Goal: Communication & Community: Share content

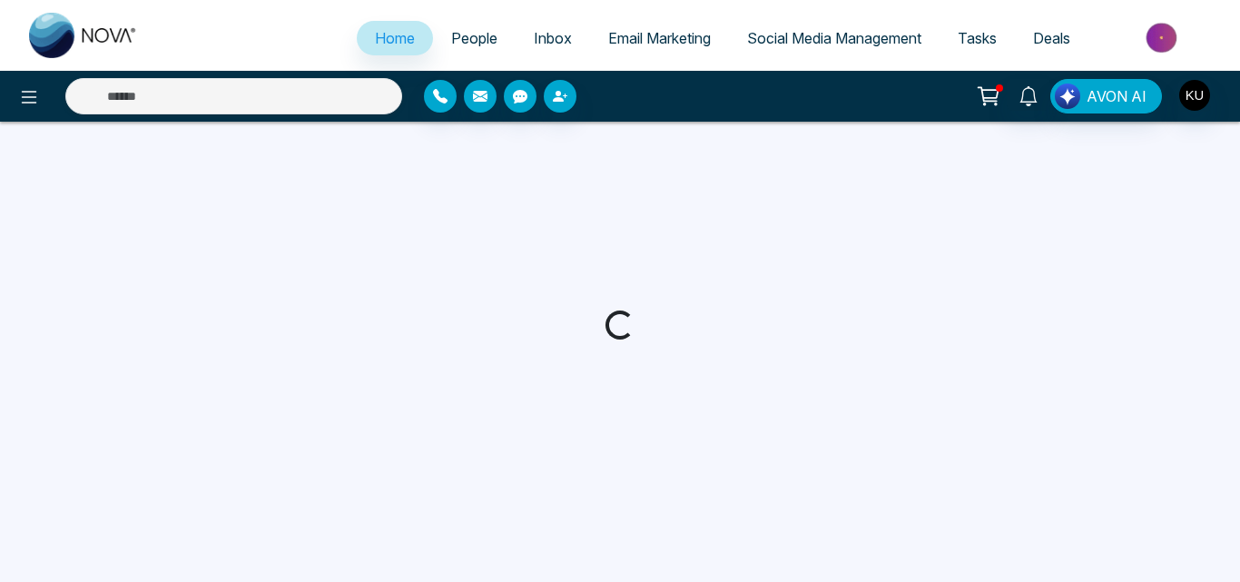
select select "*"
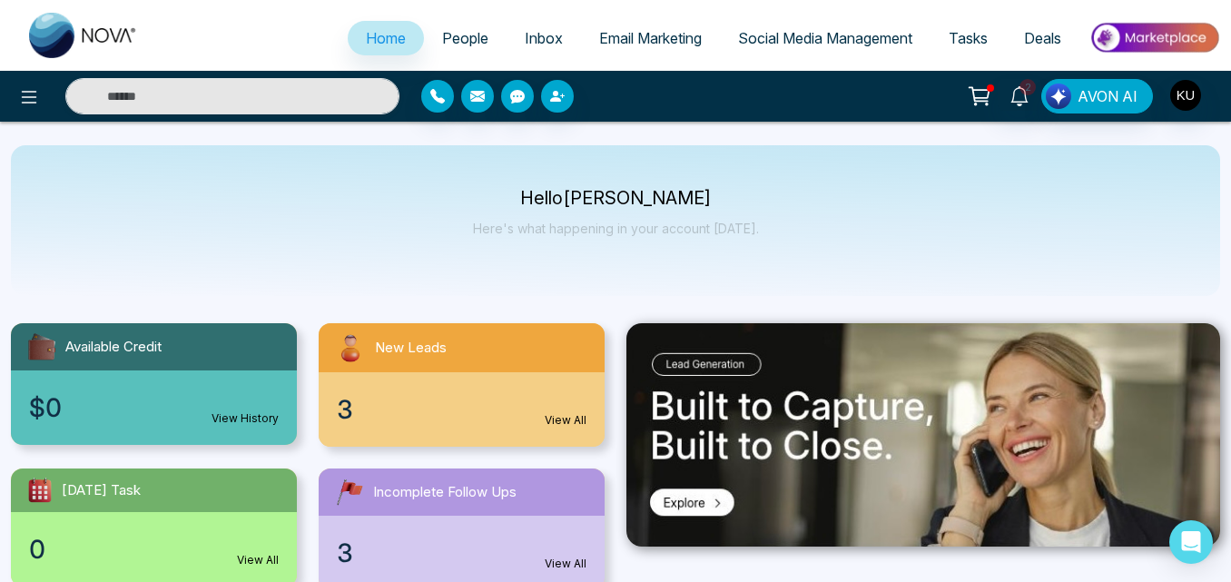
click at [981, 91] on icon at bounding box center [979, 96] width 25 height 25
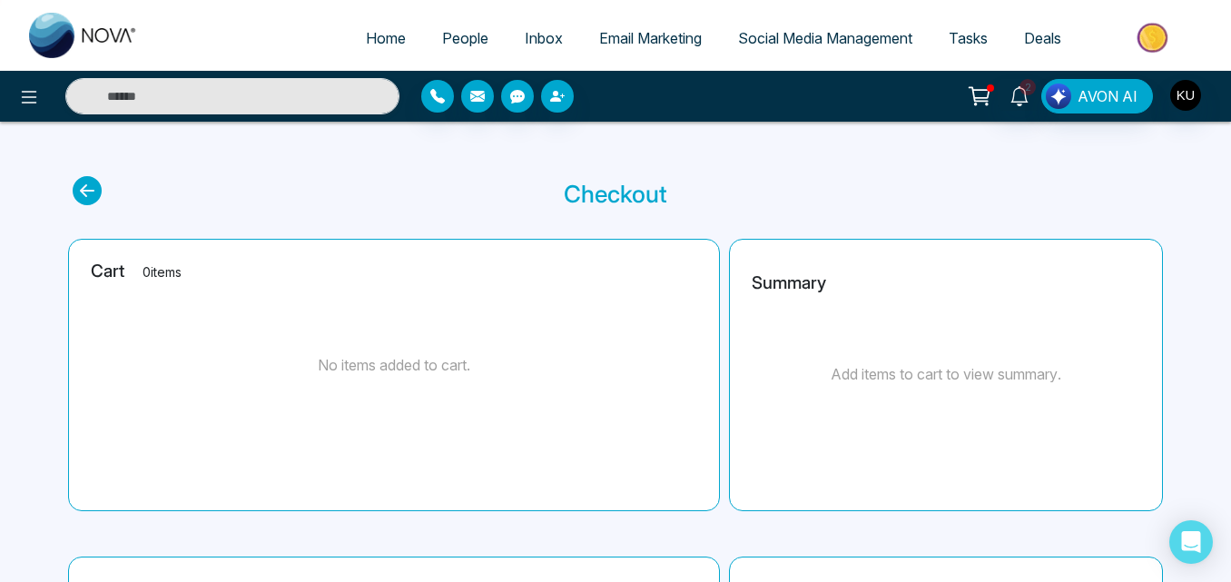
select select "*"
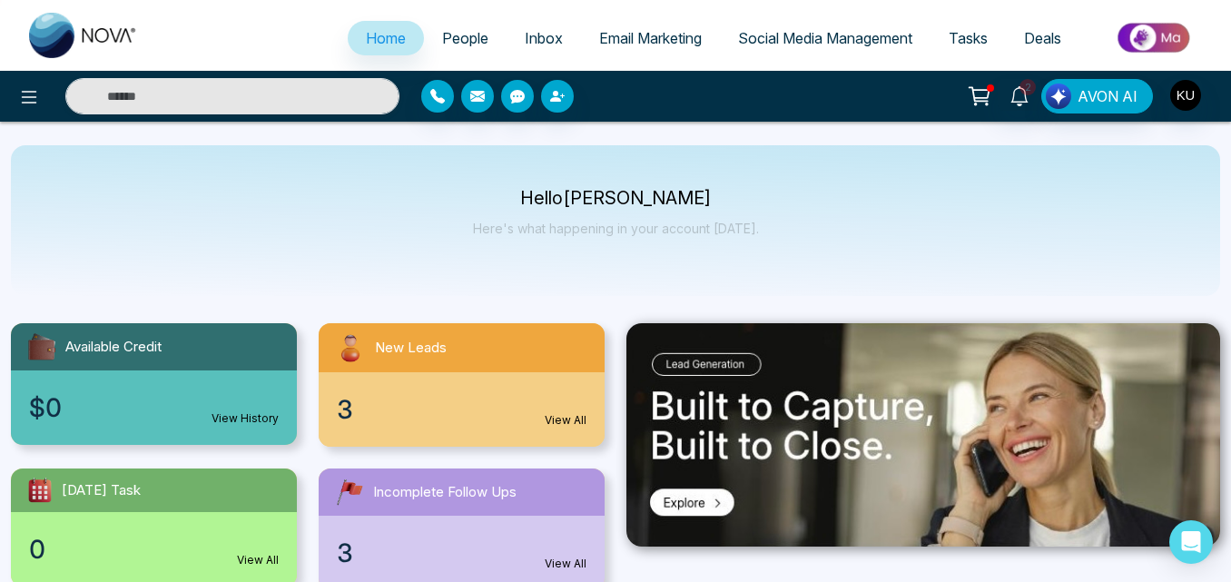
click at [567, 424] on link "View All" at bounding box center [566, 420] width 42 height 16
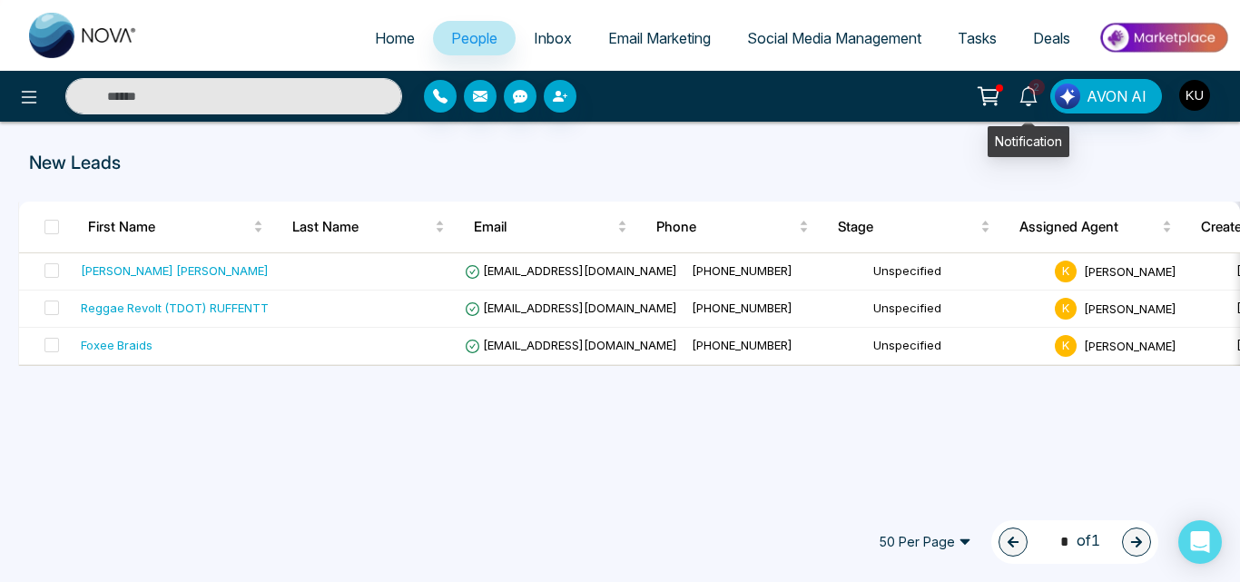
click at [1032, 88] on span "2" at bounding box center [1037, 87] width 16 height 16
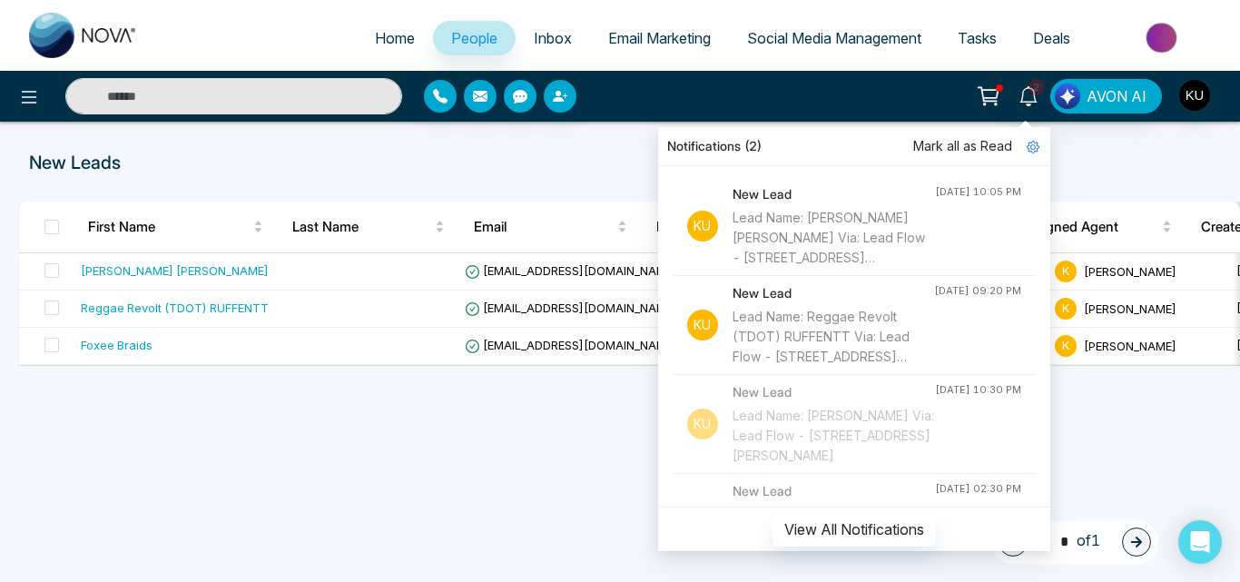
click at [610, 159] on p "New Leads" at bounding box center [419, 162] width 781 height 27
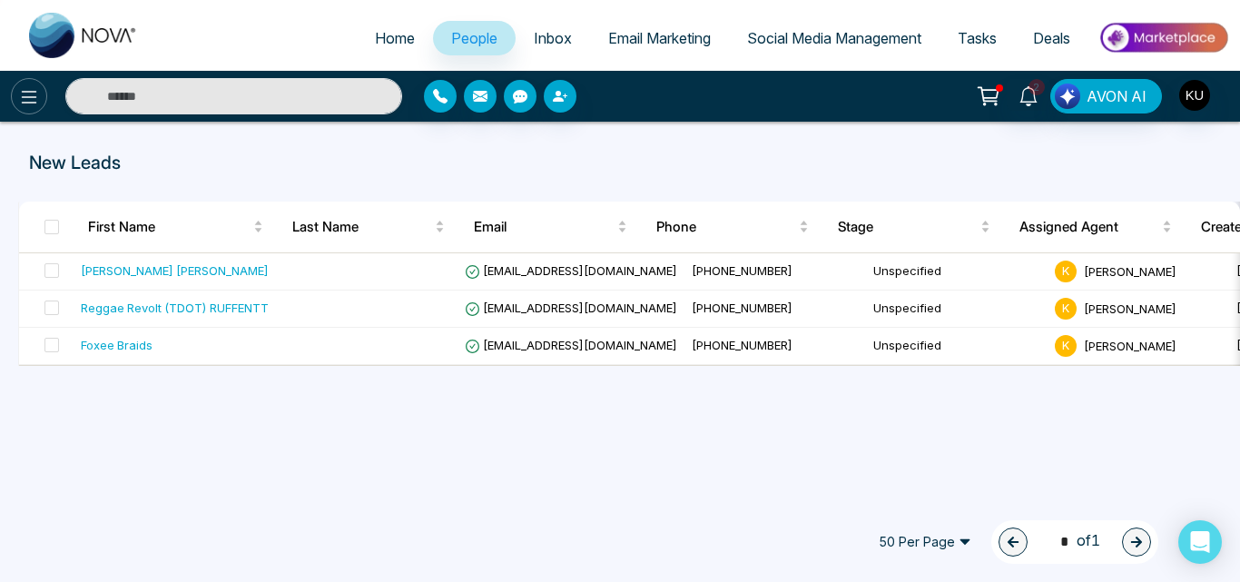
click at [34, 104] on icon at bounding box center [29, 97] width 22 height 22
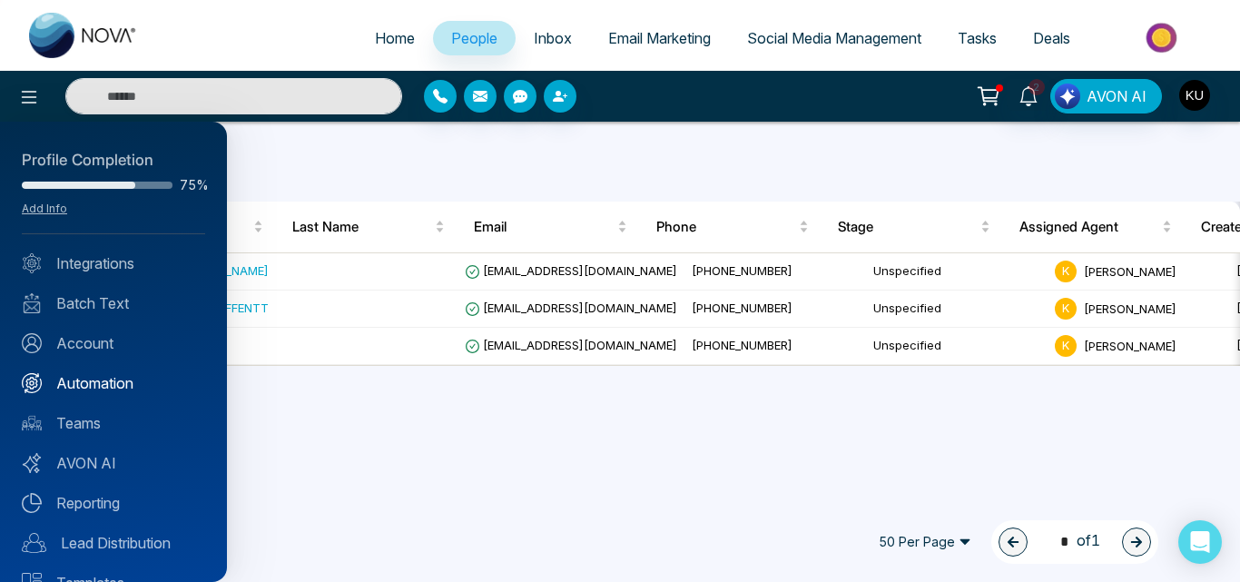
click at [132, 377] on link "Automation" at bounding box center [113, 383] width 183 height 22
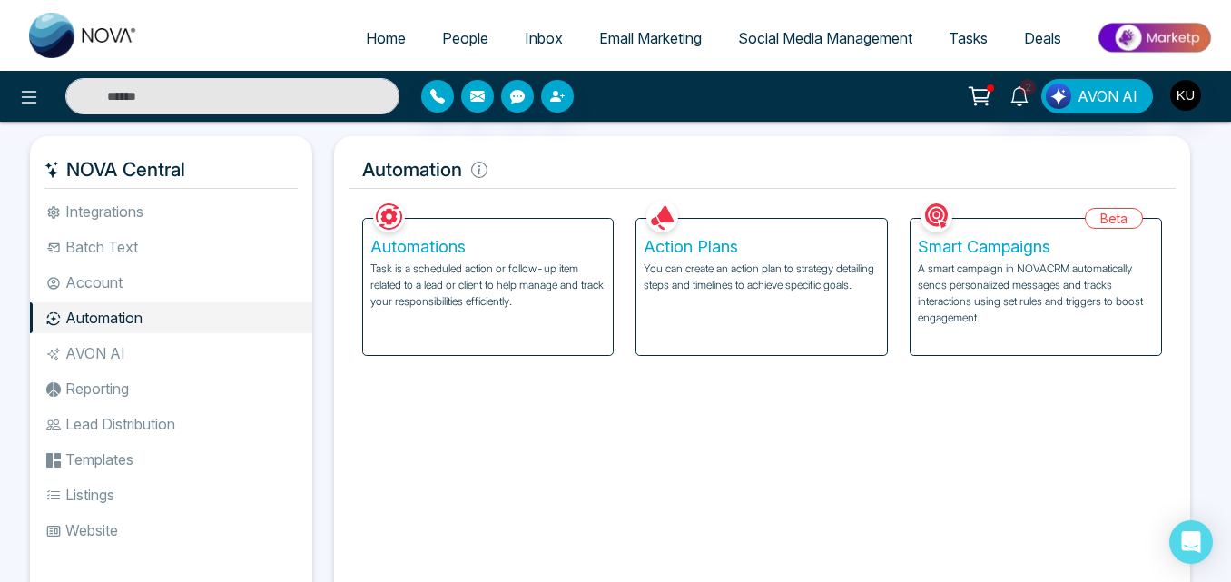
click at [440, 26] on link "People" at bounding box center [465, 38] width 83 height 35
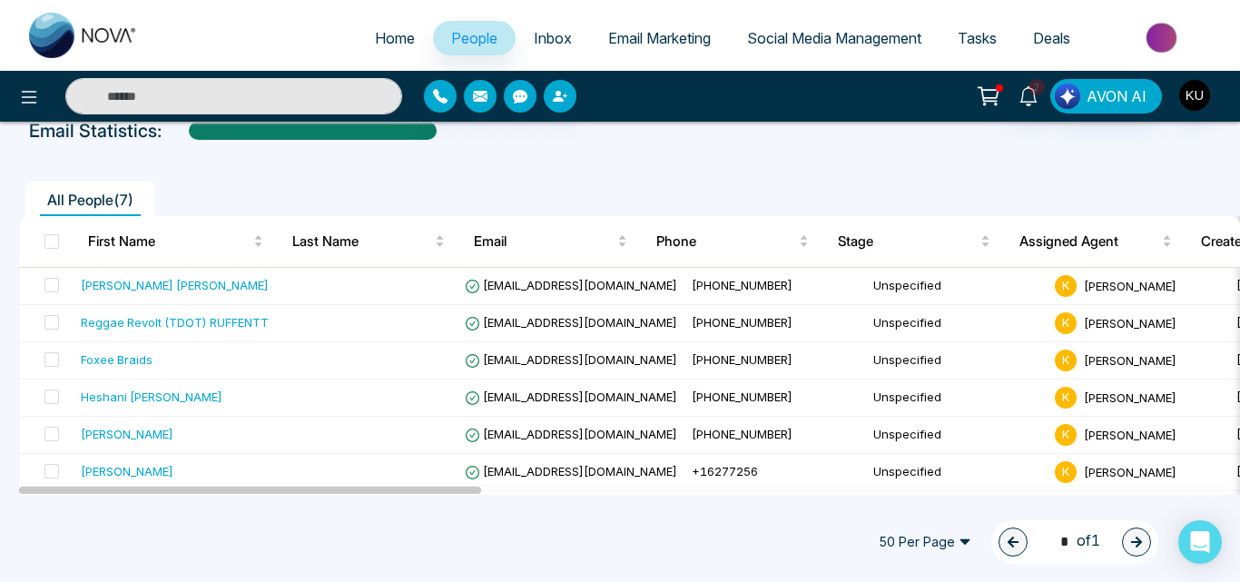
scroll to position [109, 0]
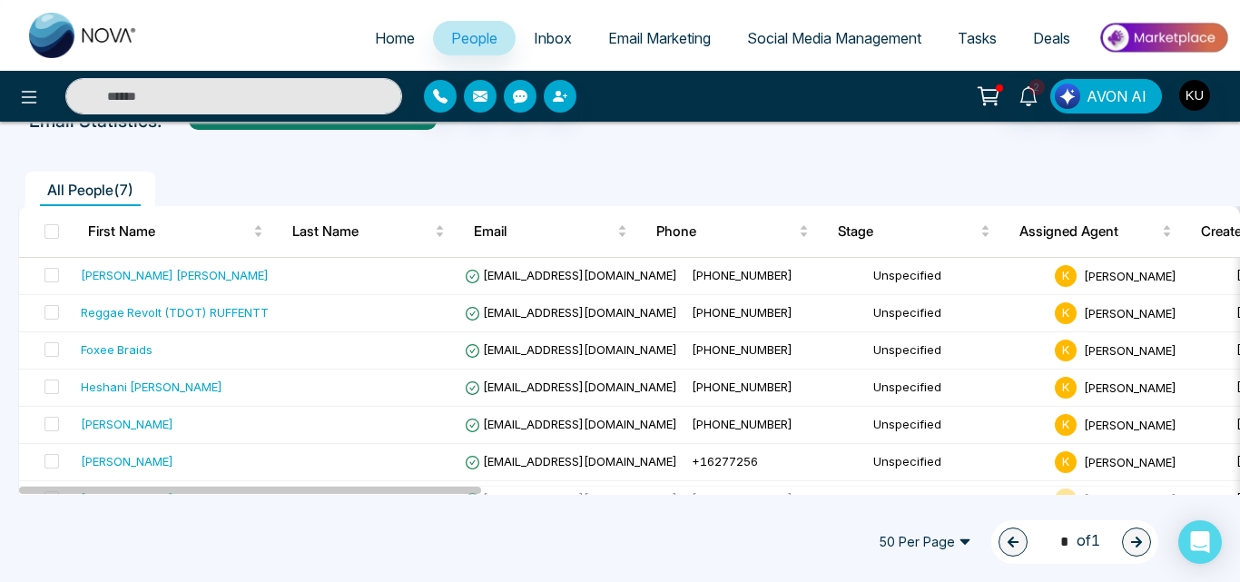
click at [831, 487] on div at bounding box center [625, 490] width 1212 height 9
click at [628, 491] on div at bounding box center [625, 490] width 1212 height 9
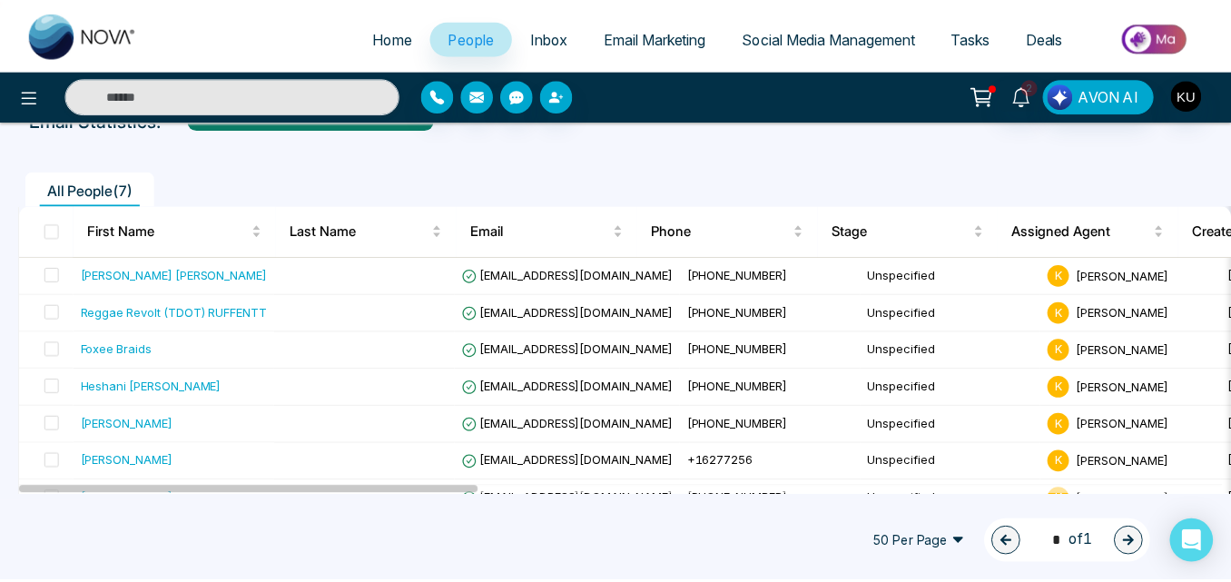
scroll to position [143, 0]
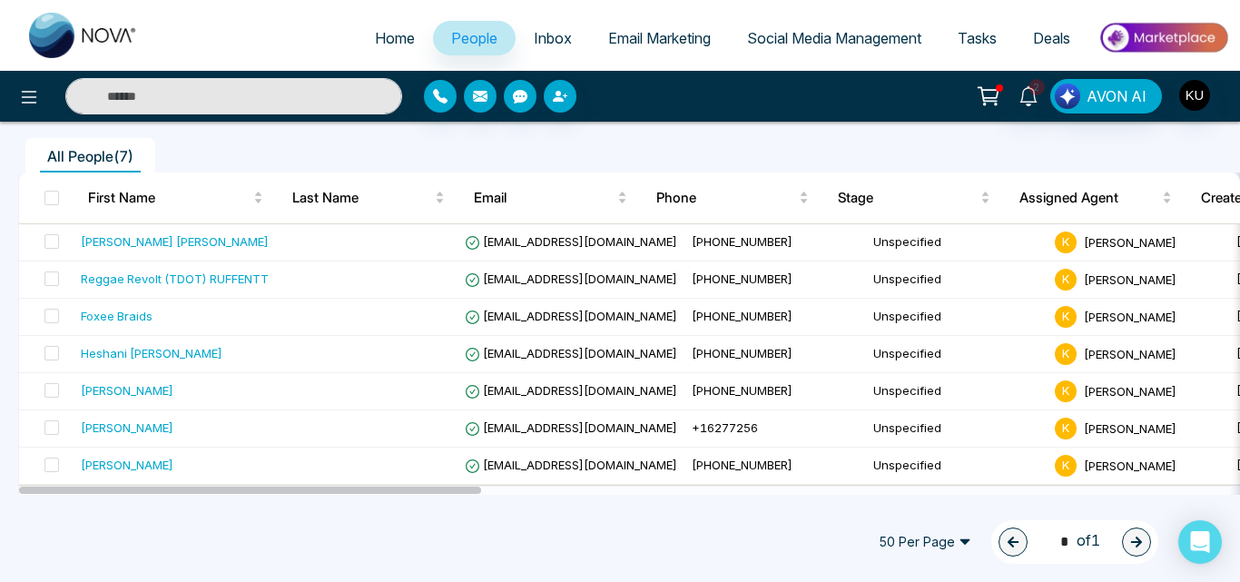
click at [1211, 492] on div at bounding box center [625, 490] width 1212 height 9
click at [694, 490] on div at bounding box center [625, 490] width 1212 height 9
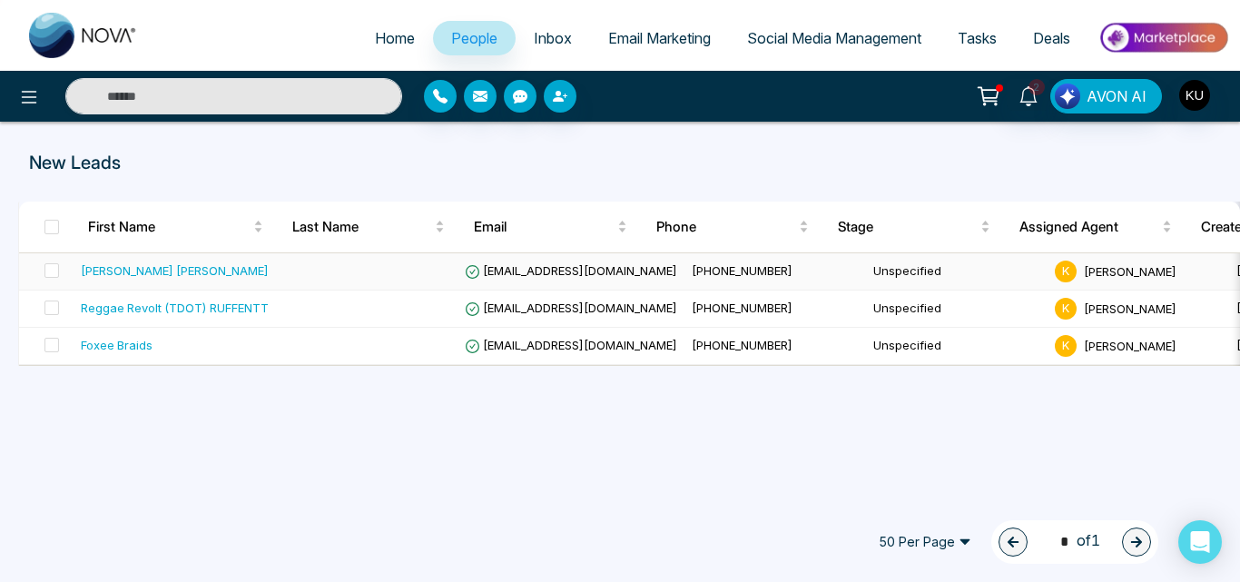
click at [614, 269] on span "[EMAIL_ADDRESS][DOMAIN_NAME]" at bounding box center [571, 270] width 212 height 15
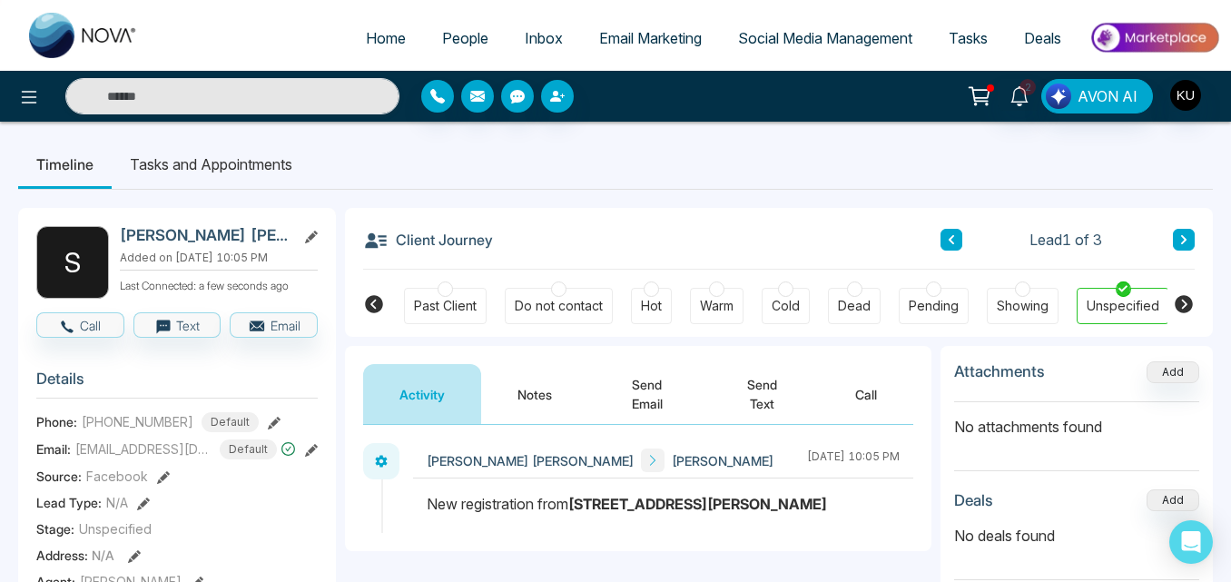
click at [523, 401] on button "Notes" at bounding box center [534, 394] width 107 height 60
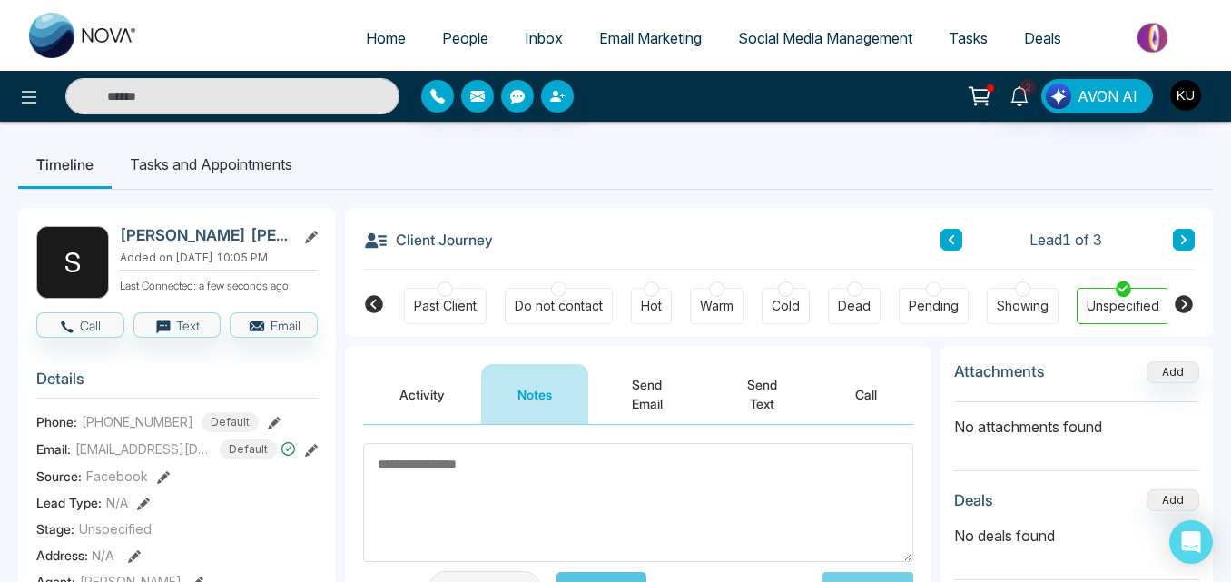
click at [695, 211] on div "Client Journey Lead 1 of 3" at bounding box center [779, 239] width 832 height 62
click at [207, 162] on li "Tasks and Appointments" at bounding box center [211, 164] width 199 height 49
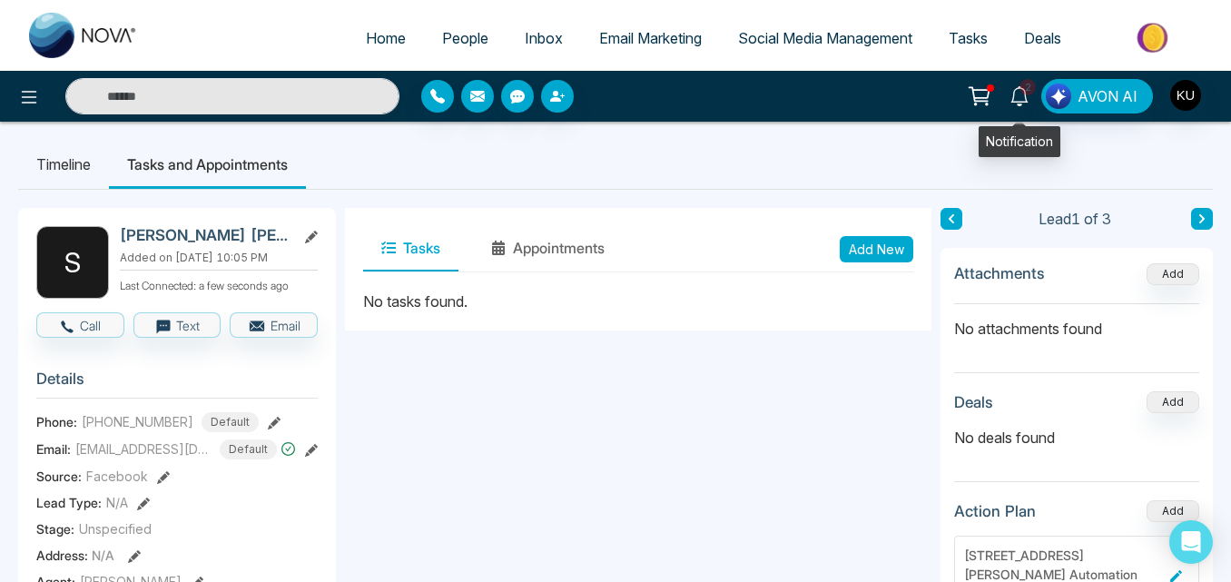
click at [1020, 100] on icon at bounding box center [1020, 96] width 20 height 20
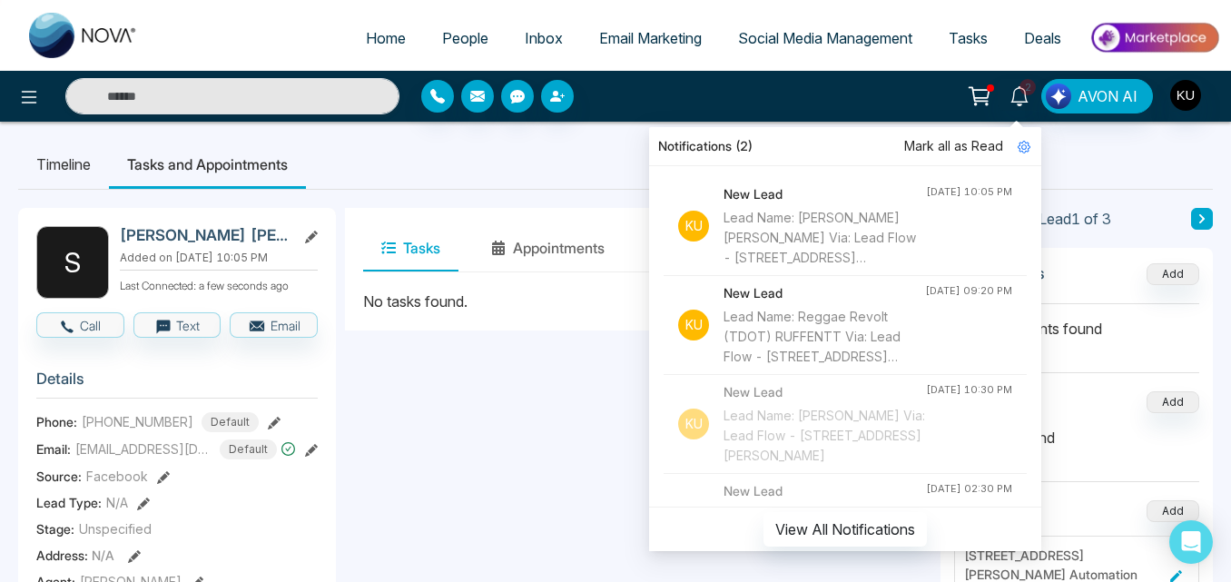
click at [780, 214] on div "Lead Name: [PERSON_NAME] [PERSON_NAME] Via: Lead Flow - [STREET_ADDRESS][PERSON…" at bounding box center [825, 238] width 202 height 60
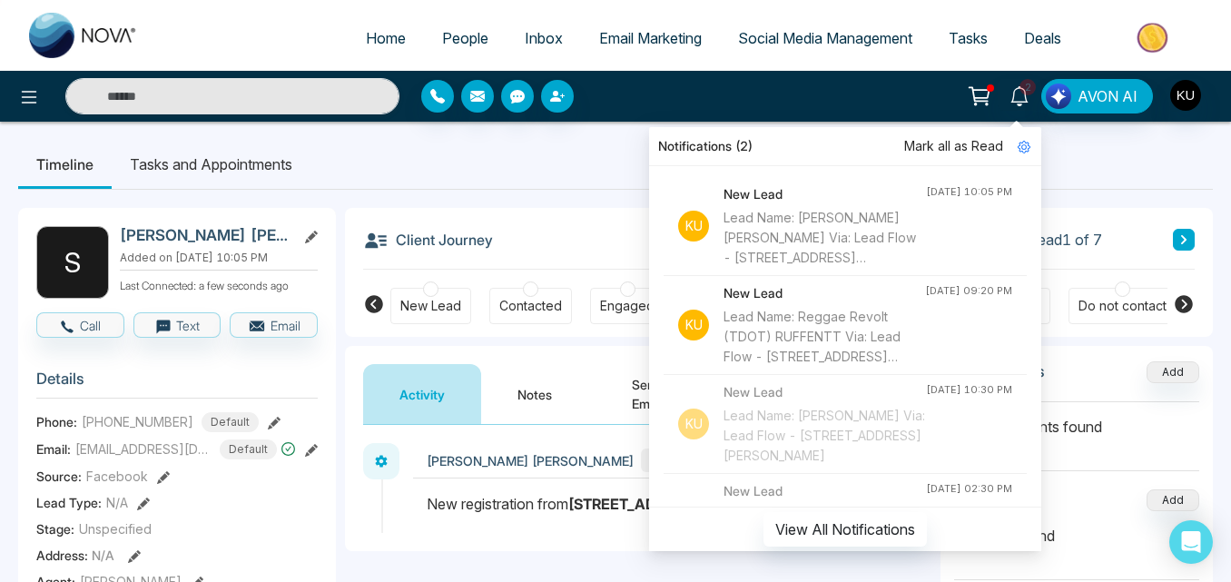
click at [804, 315] on div "Lead Name: Reggae Revolt (TDOT) RUFFENTT Via: Lead Flow - [STREET_ADDRESS][PERS…" at bounding box center [825, 337] width 202 height 60
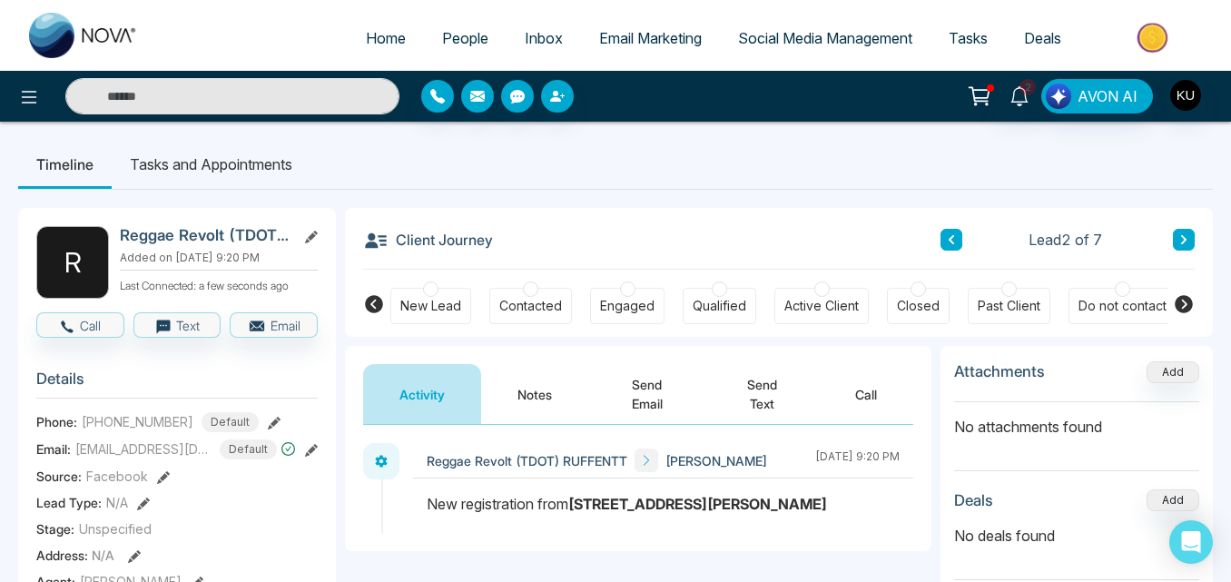
click at [733, 229] on div "Client Journey Lead 2 of 7" at bounding box center [779, 239] width 832 height 62
click at [986, 96] on icon at bounding box center [979, 96] width 25 height 25
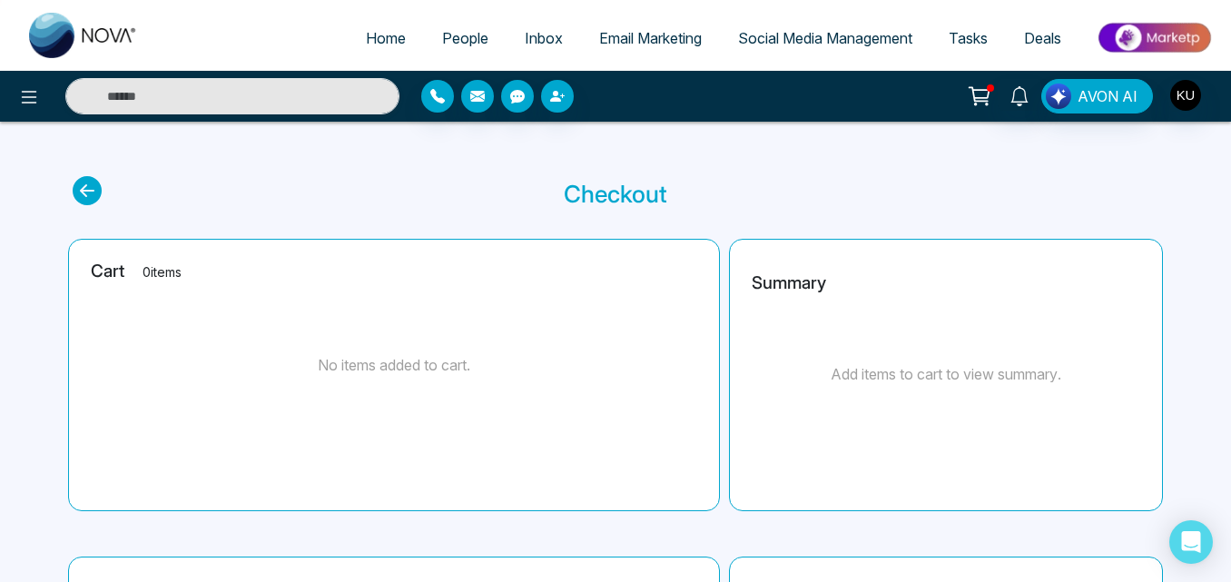
click at [986, 84] on icon at bounding box center [979, 96] width 25 height 25
click at [442, 38] on span "People" at bounding box center [465, 38] width 46 height 18
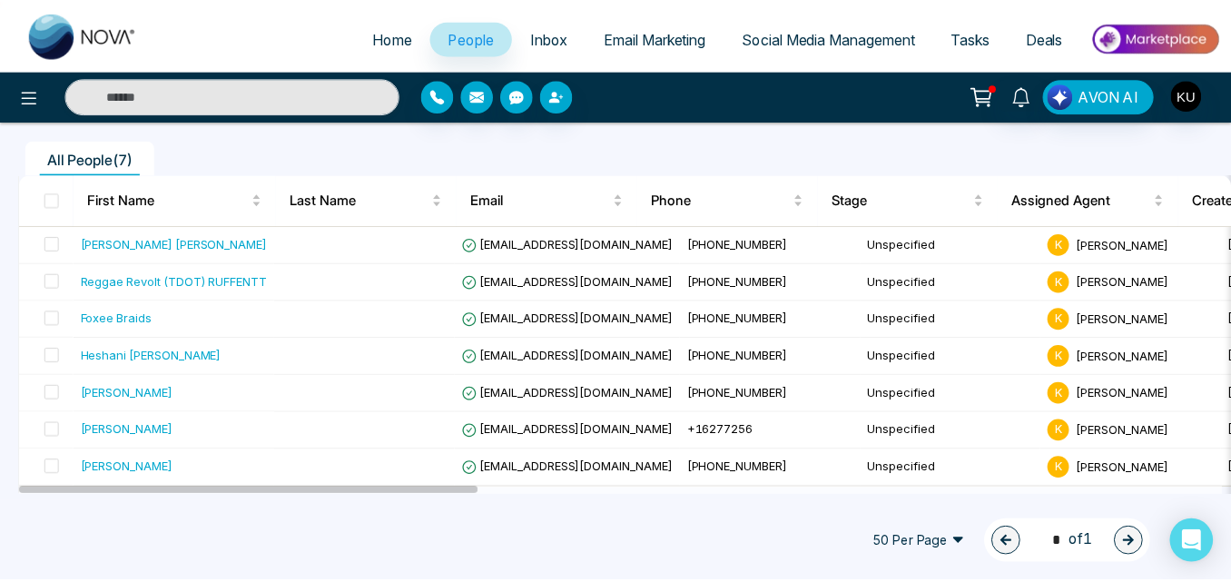
scroll to position [143, 0]
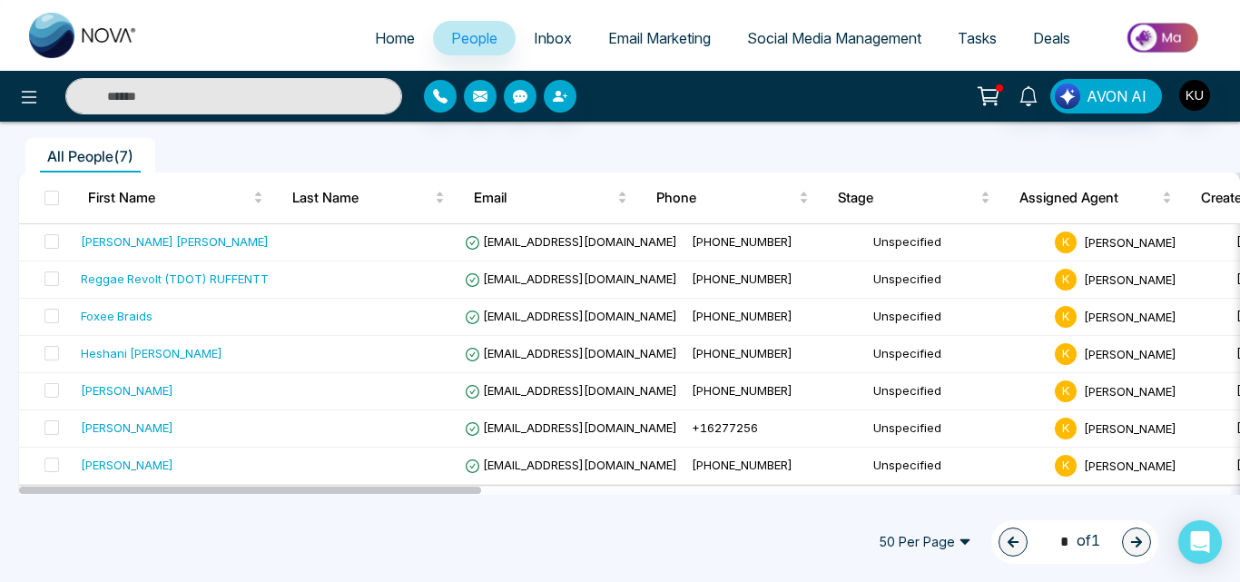
click at [603, 489] on div at bounding box center [625, 490] width 1212 height 9
click at [790, 37] on span "Social Media Management" at bounding box center [834, 38] width 174 height 18
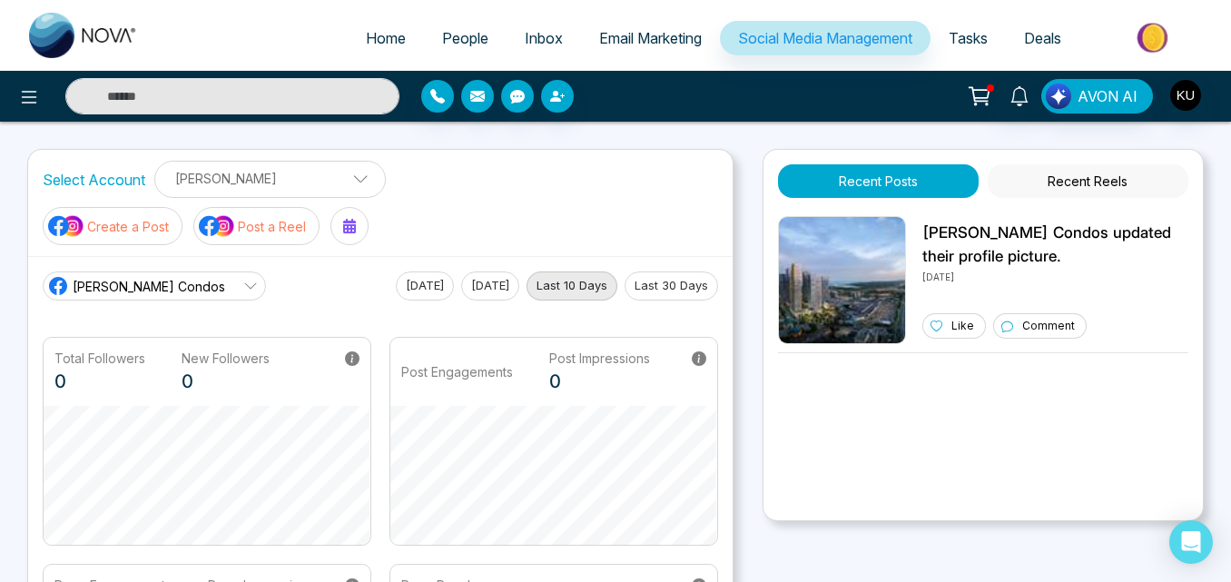
click at [730, 133] on div "Home People Inbox Email Marketing Social Media Management Tasks Deals AVON AI S…" at bounding box center [615, 495] width 1231 height 991
click at [346, 179] on span at bounding box center [354, 183] width 16 height 16
click at [1052, 40] on span "Deals" at bounding box center [1042, 38] width 37 height 18
click at [366, 36] on span "Home" at bounding box center [386, 38] width 40 height 18
select select "*"
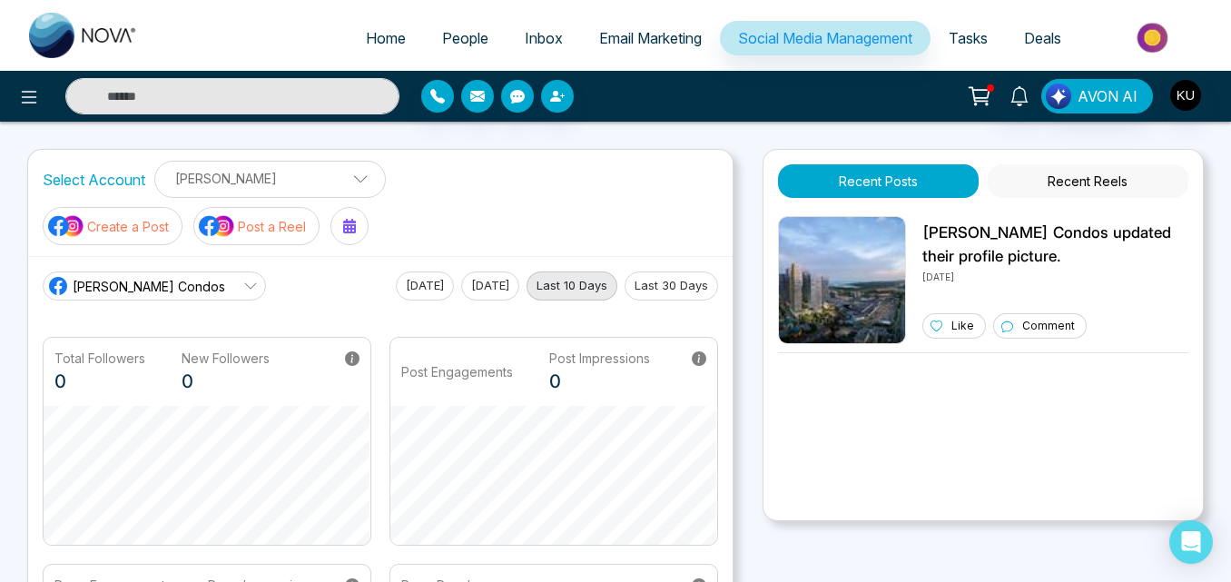
select select "*"
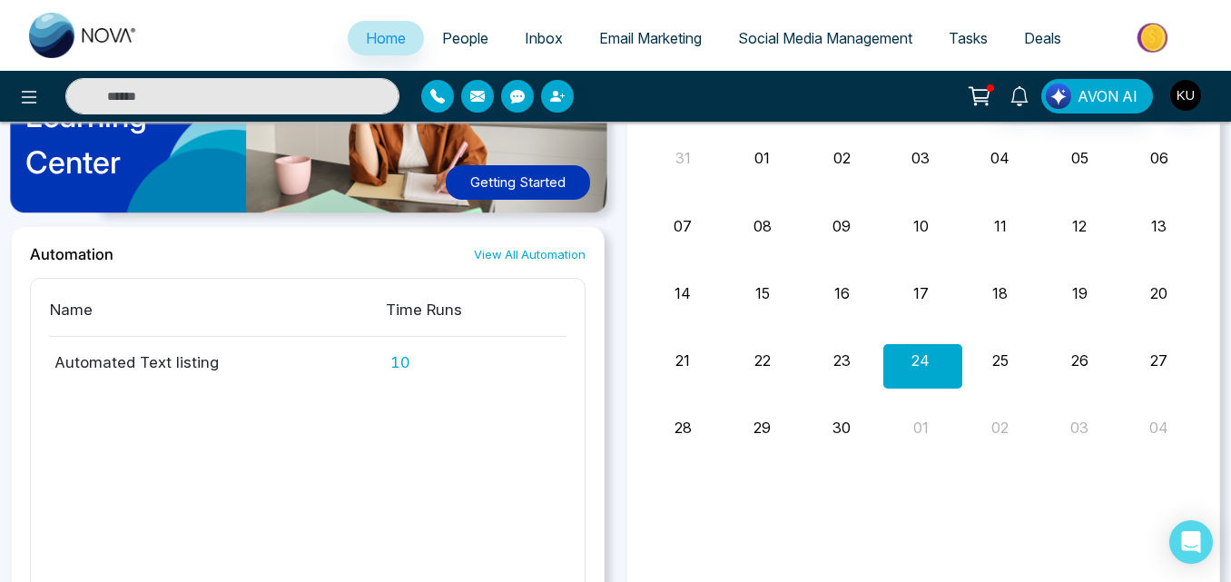
scroll to position [1456, 0]
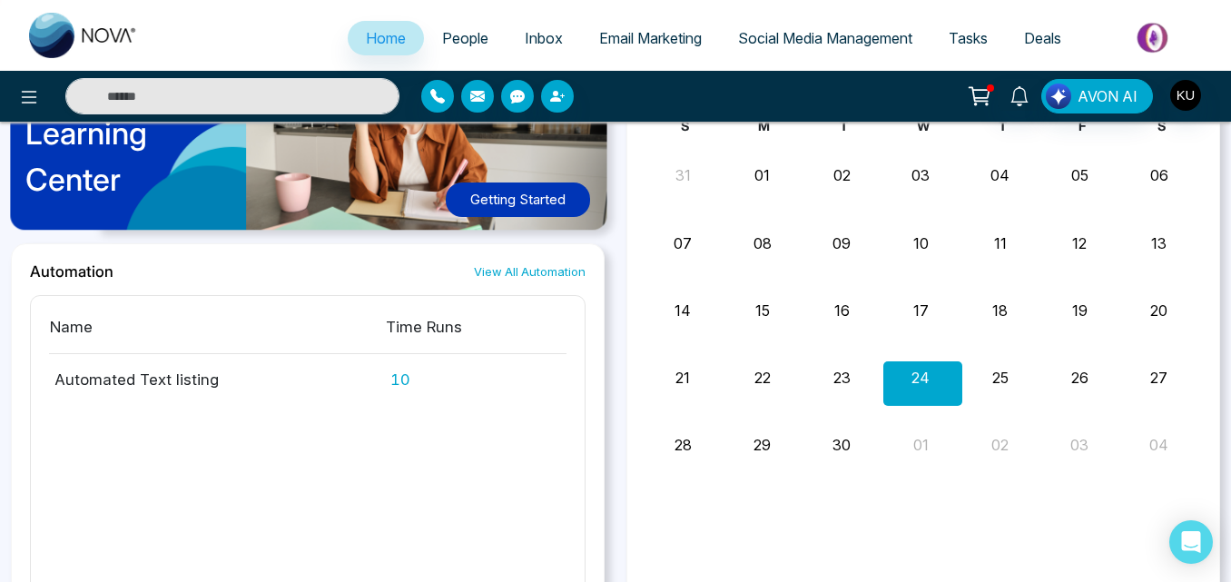
click at [528, 272] on link "View All Automation" at bounding box center [530, 271] width 112 height 17
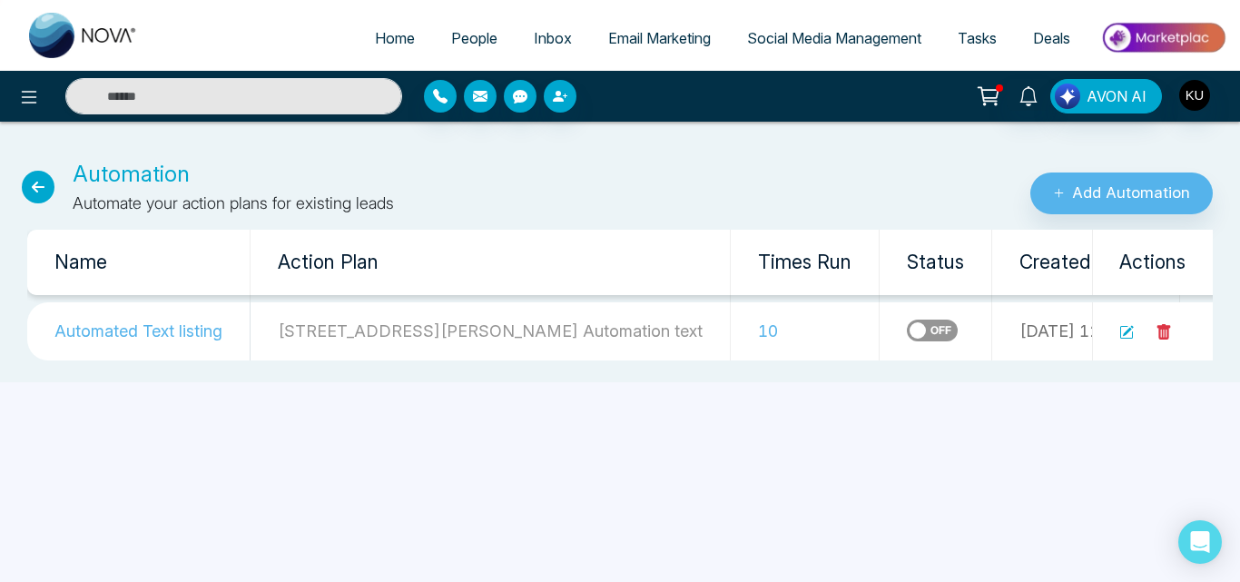
click at [996, 414] on div "Home People Inbox Email Marketing Social Media Management Tasks Deals AVON AI A…" at bounding box center [620, 291] width 1240 height 582
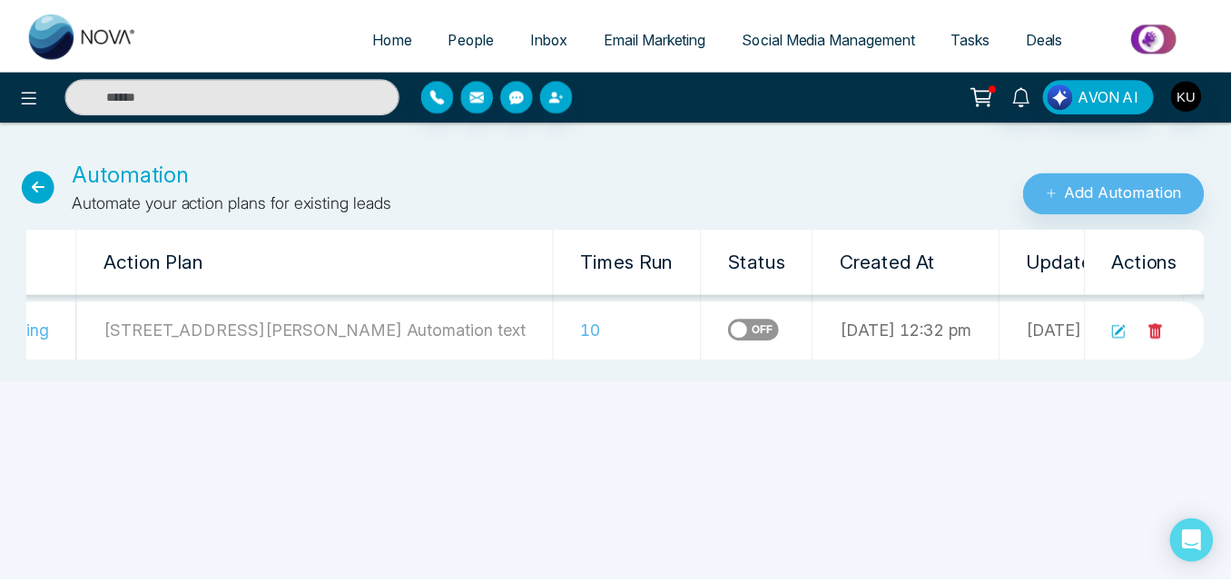
scroll to position [0, 193]
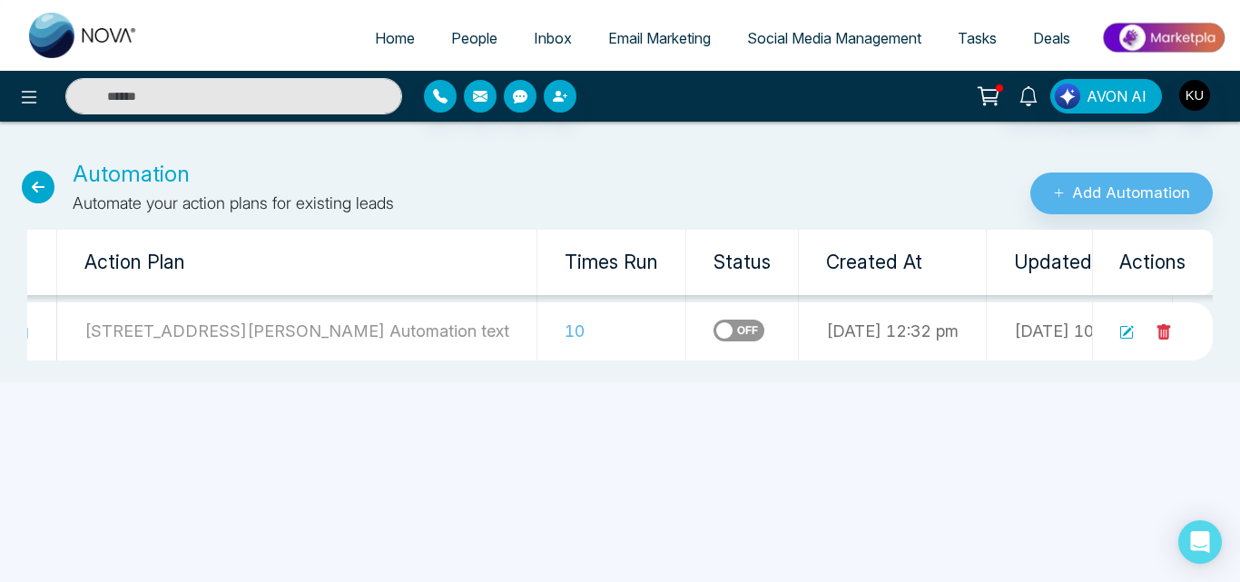
click at [377, 33] on span "Home" at bounding box center [395, 38] width 40 height 18
select select "*"
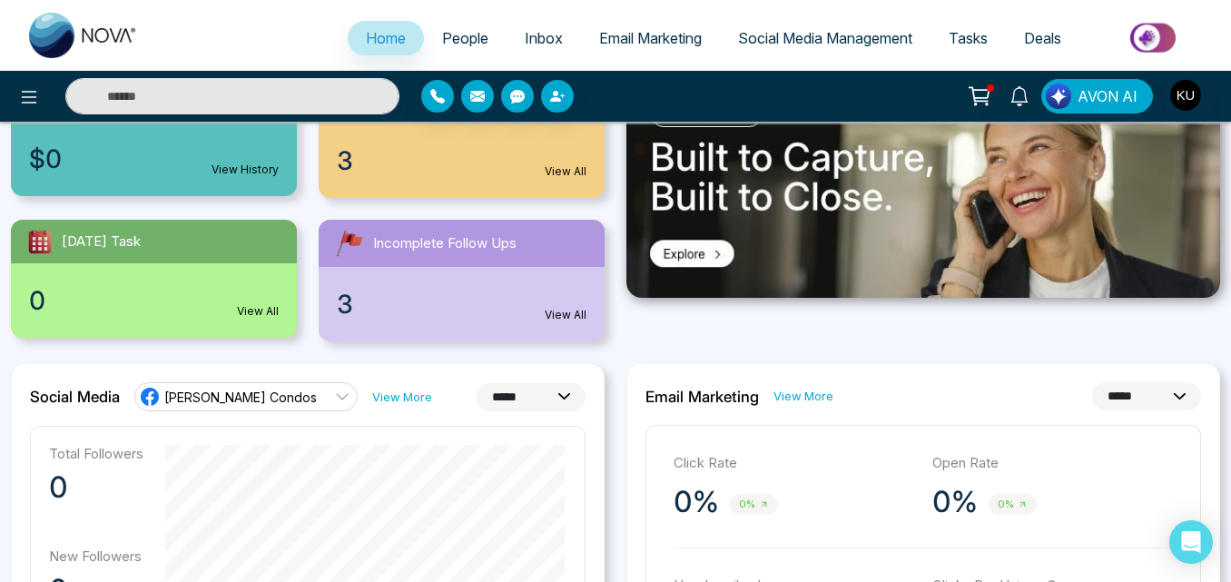
scroll to position [254, 0]
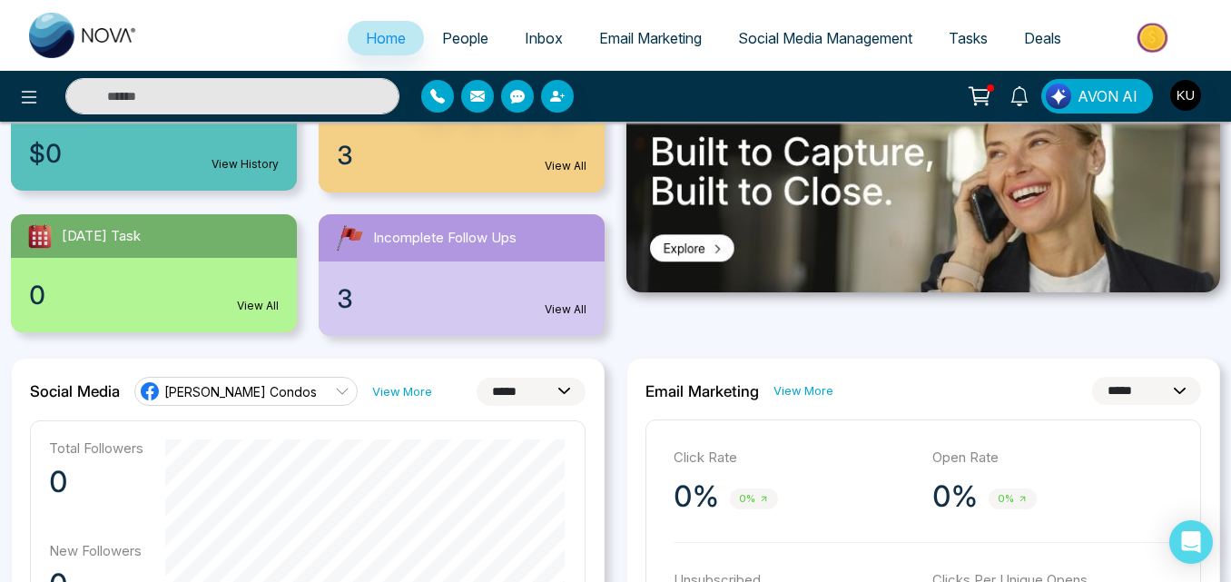
click at [392, 387] on div "**********" at bounding box center [308, 391] width 556 height 29
click at [379, 388] on link "View More" at bounding box center [402, 391] width 60 height 17
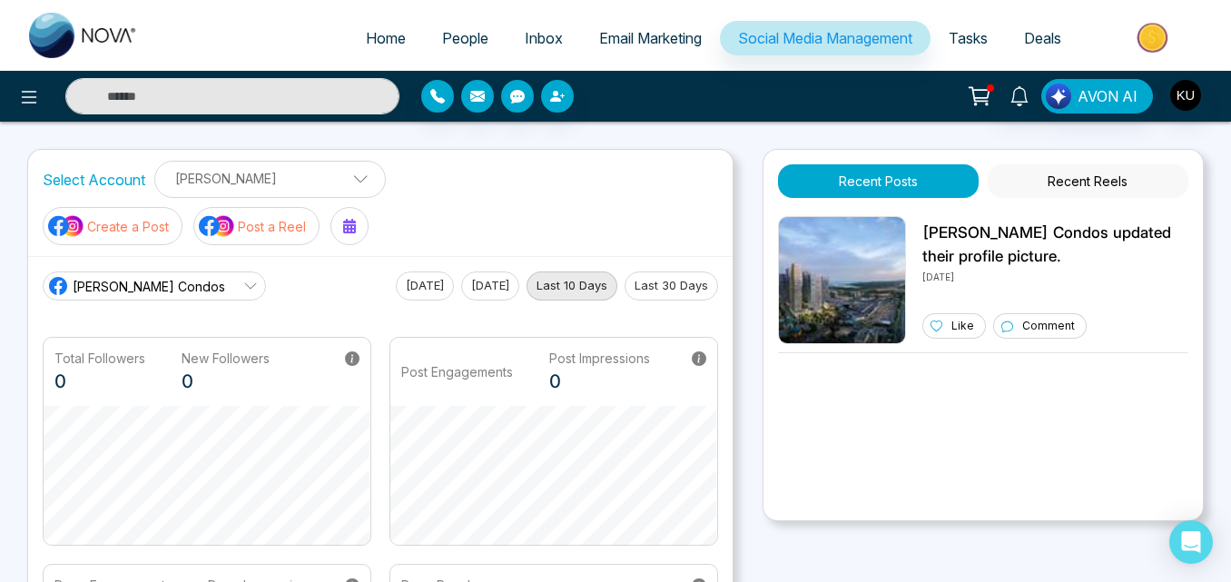
click at [339, 178] on p "[PERSON_NAME]" at bounding box center [270, 178] width 208 height 30
click at [243, 279] on icon at bounding box center [250, 286] width 15 height 15
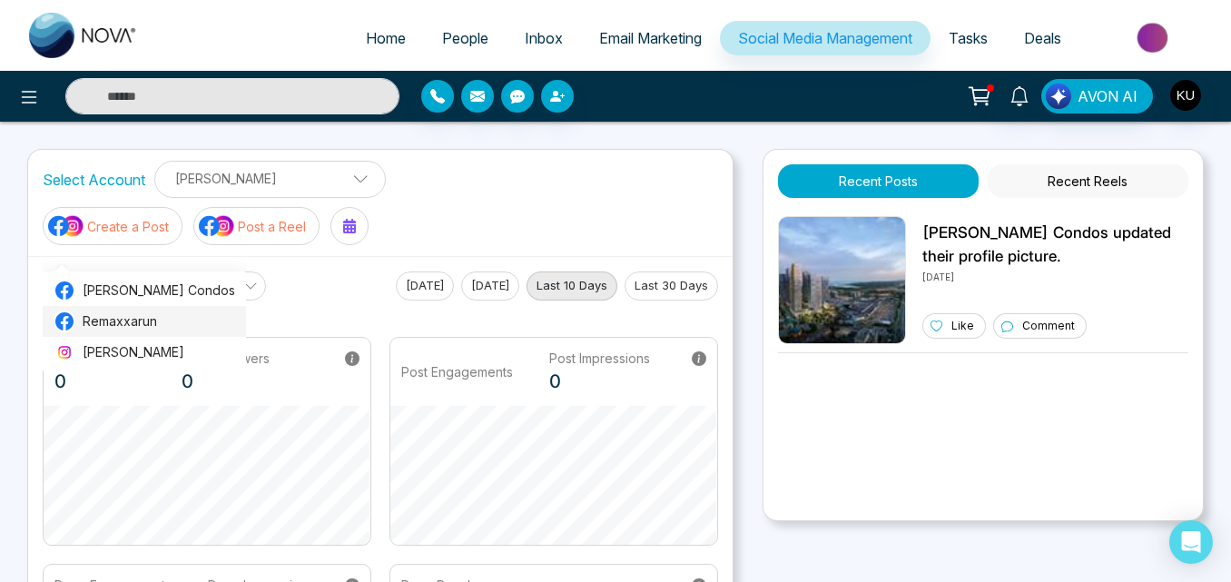
click at [149, 326] on span "Remaxxarun" at bounding box center [159, 321] width 153 height 20
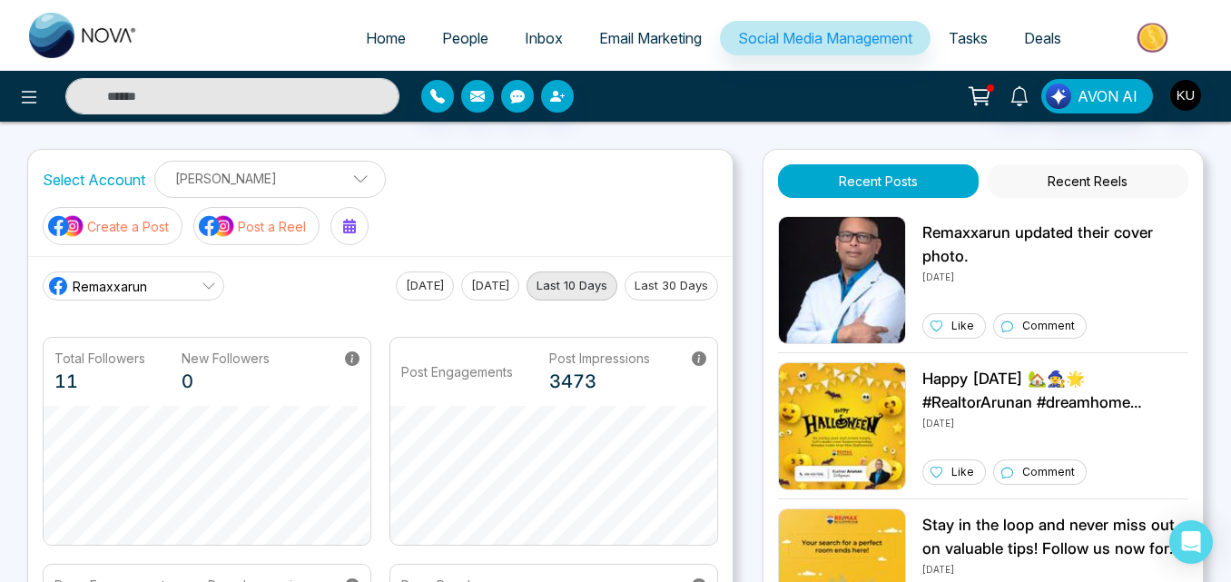
click at [843, 171] on button "Recent Posts" at bounding box center [878, 181] width 201 height 34
click at [84, 214] on img at bounding box center [66, 226] width 36 height 24
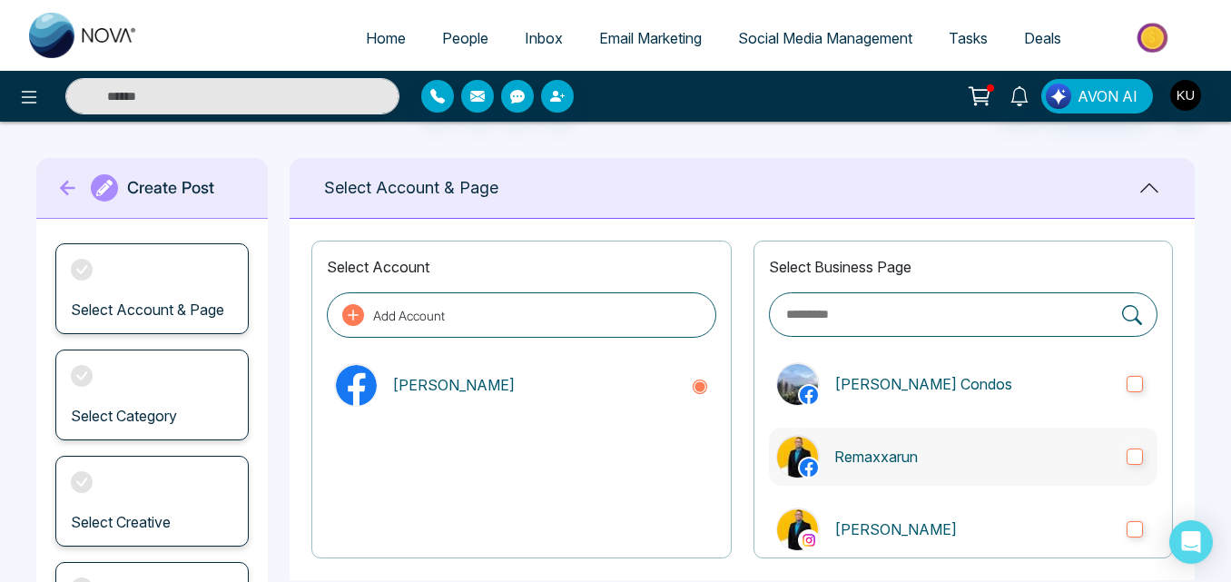
click at [864, 458] on p "Remaxxarun" at bounding box center [973, 457] width 278 height 22
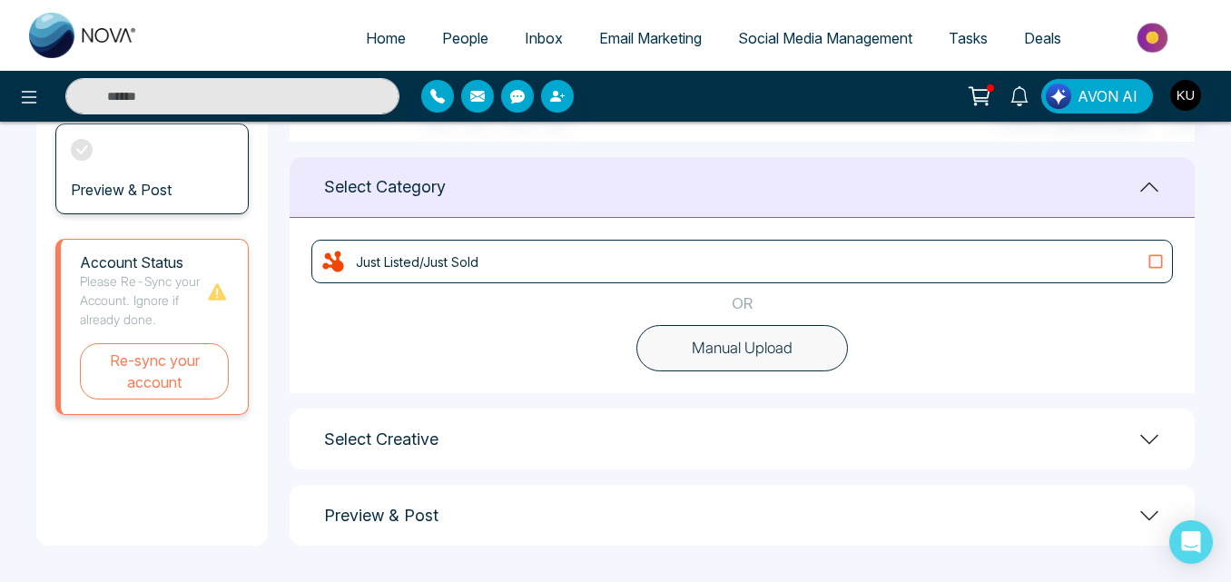
click at [767, 354] on button "Manual Upload" at bounding box center [742, 348] width 212 height 47
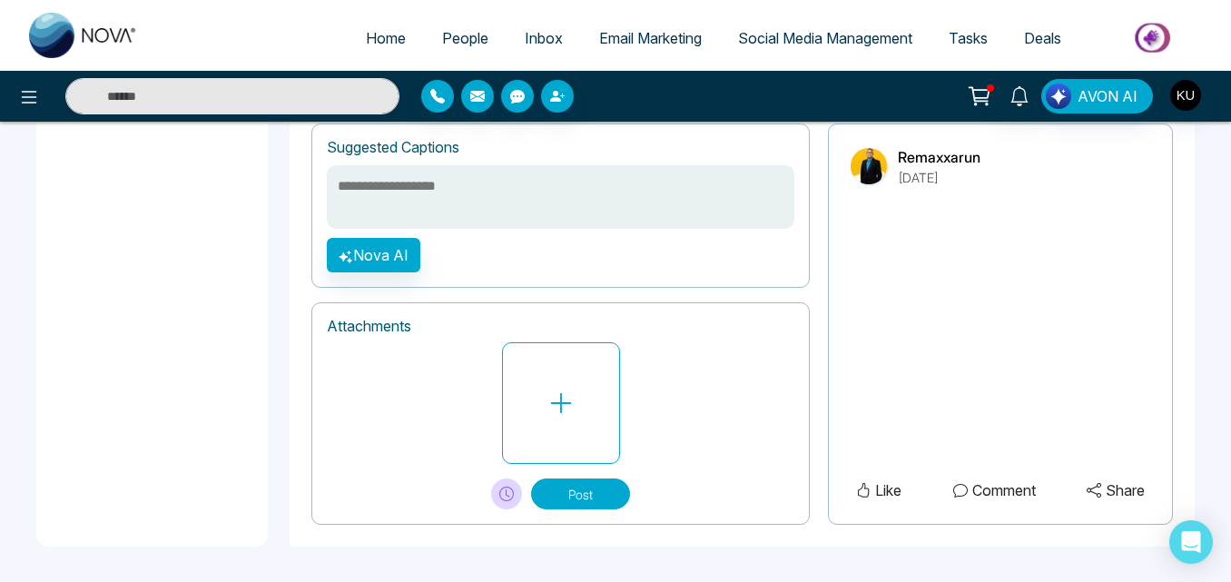
scroll to position [807, 0]
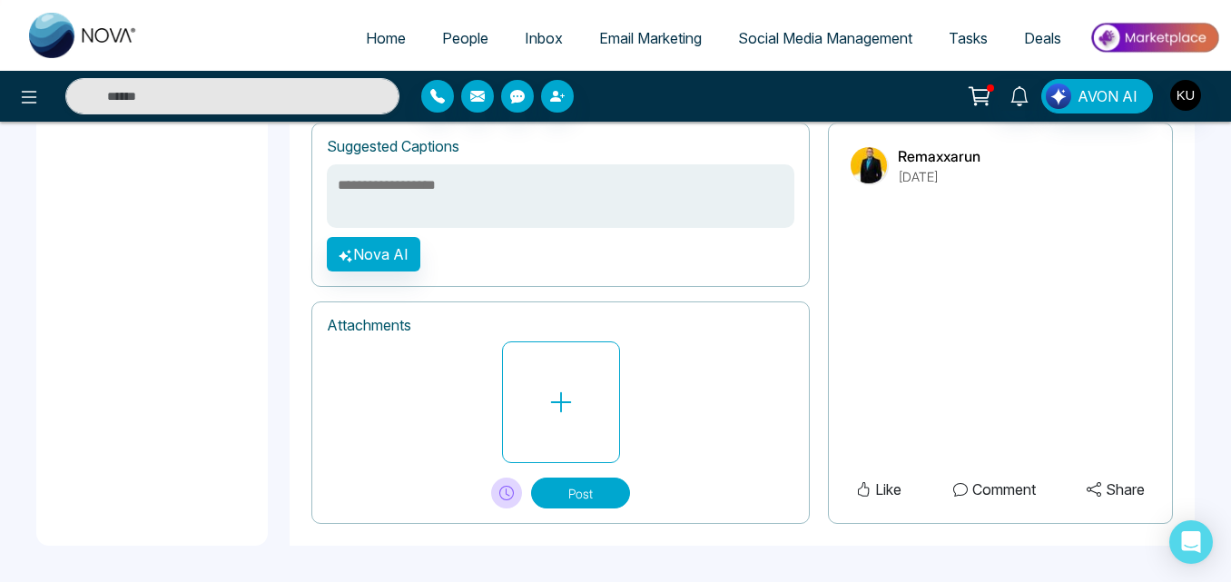
click at [613, 495] on button "Post" at bounding box center [580, 493] width 99 height 31
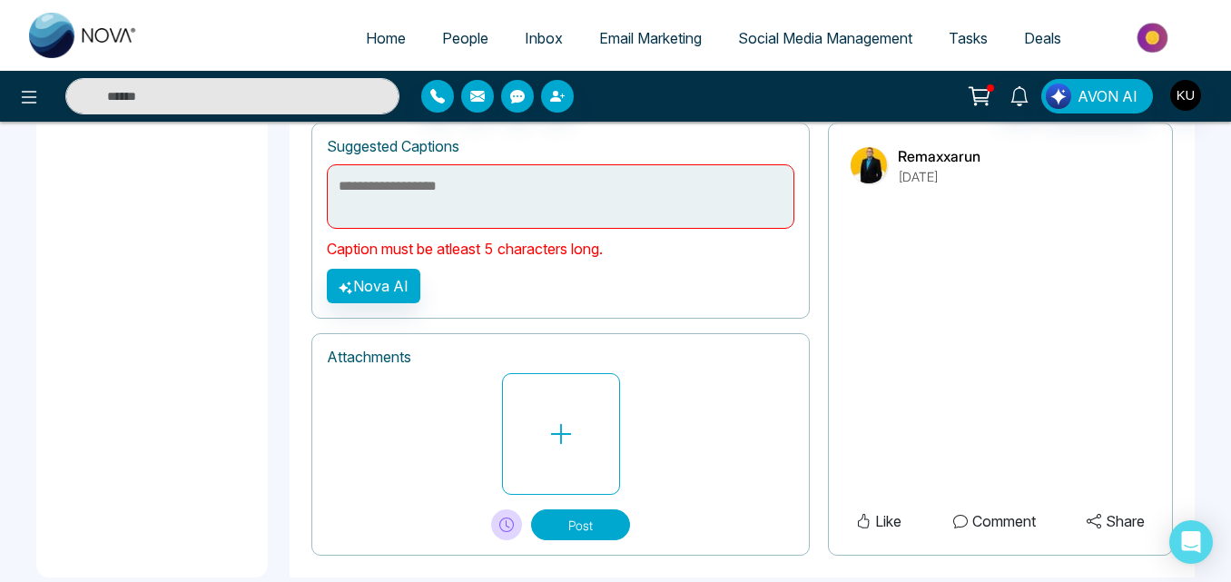
click at [590, 531] on button "Post" at bounding box center [580, 524] width 99 height 31
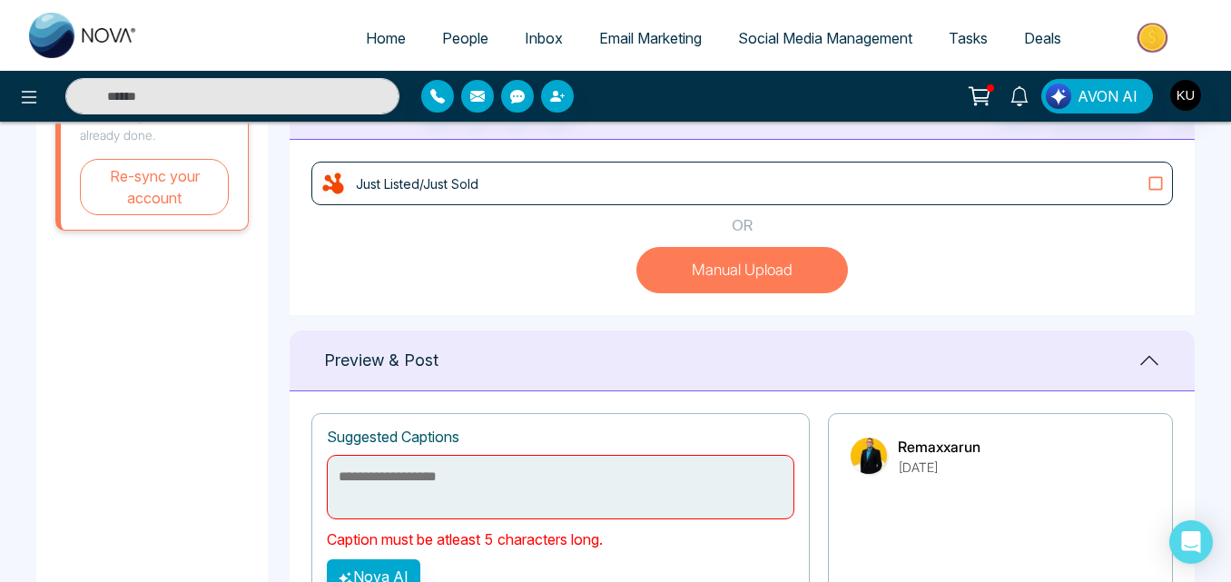
scroll to position [553, 0]
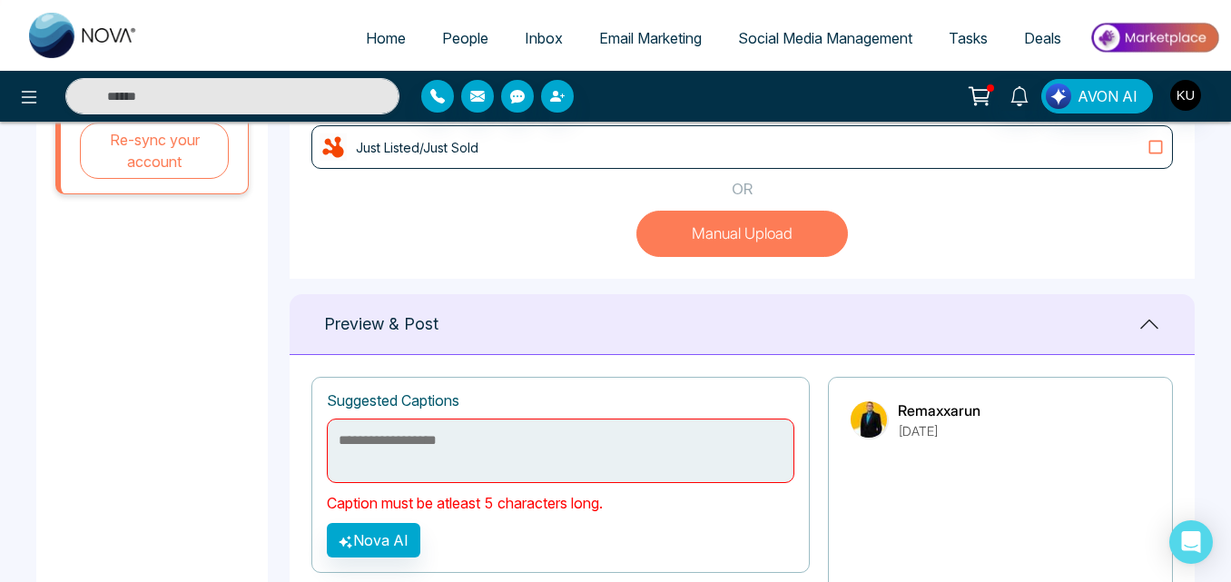
click at [503, 453] on textarea at bounding box center [561, 451] width 468 height 64
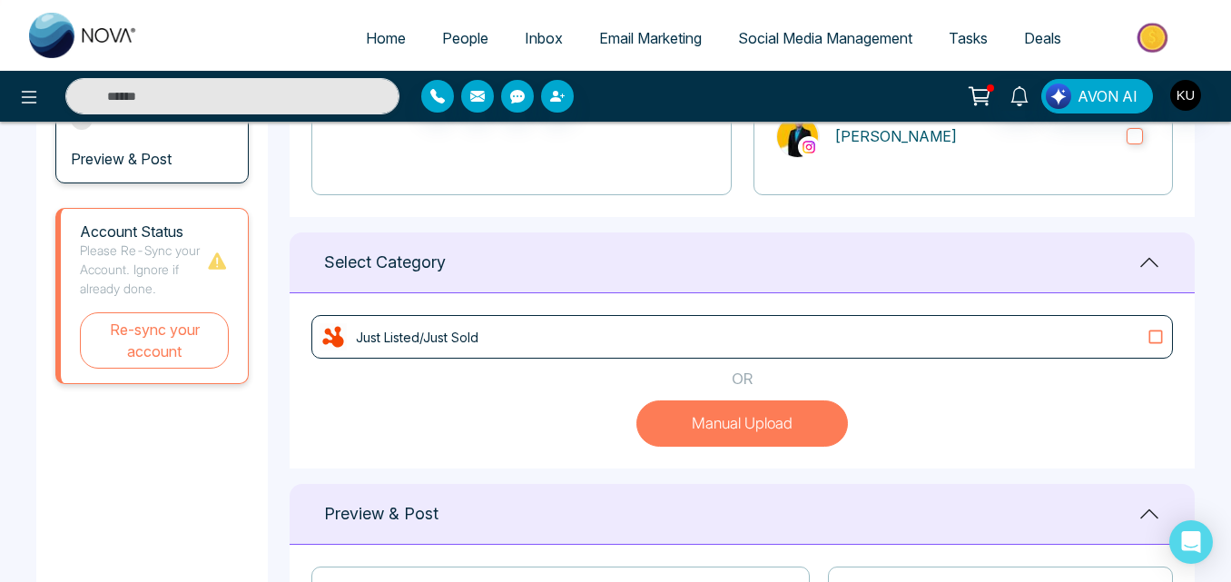
scroll to position [371, 0]
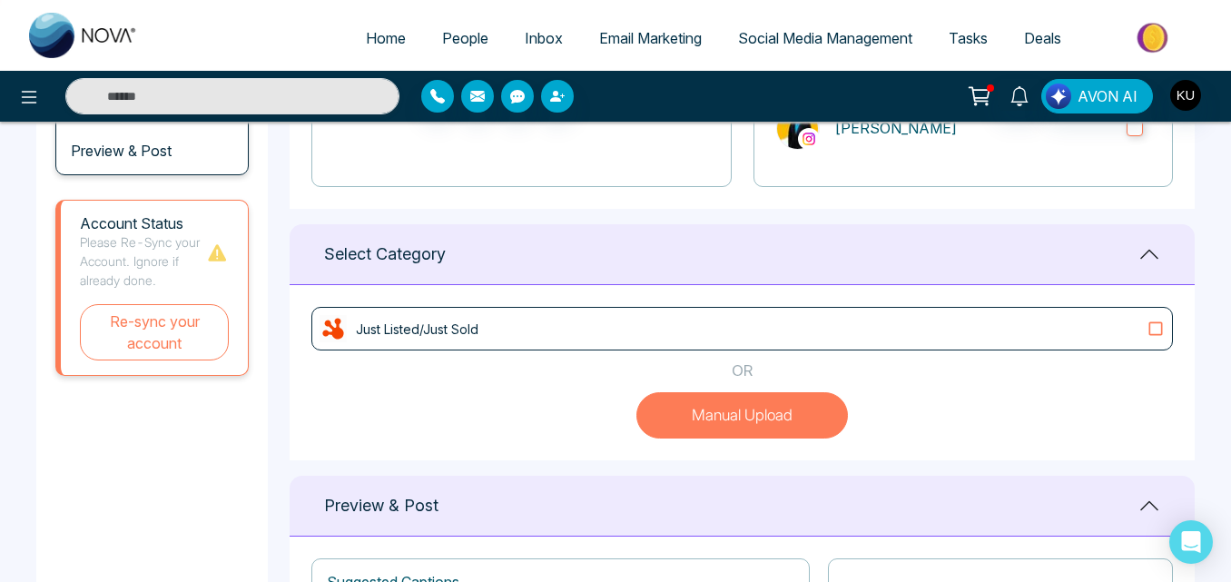
click at [399, 326] on p "Just Listed/Just Sold" at bounding box center [417, 329] width 123 height 19
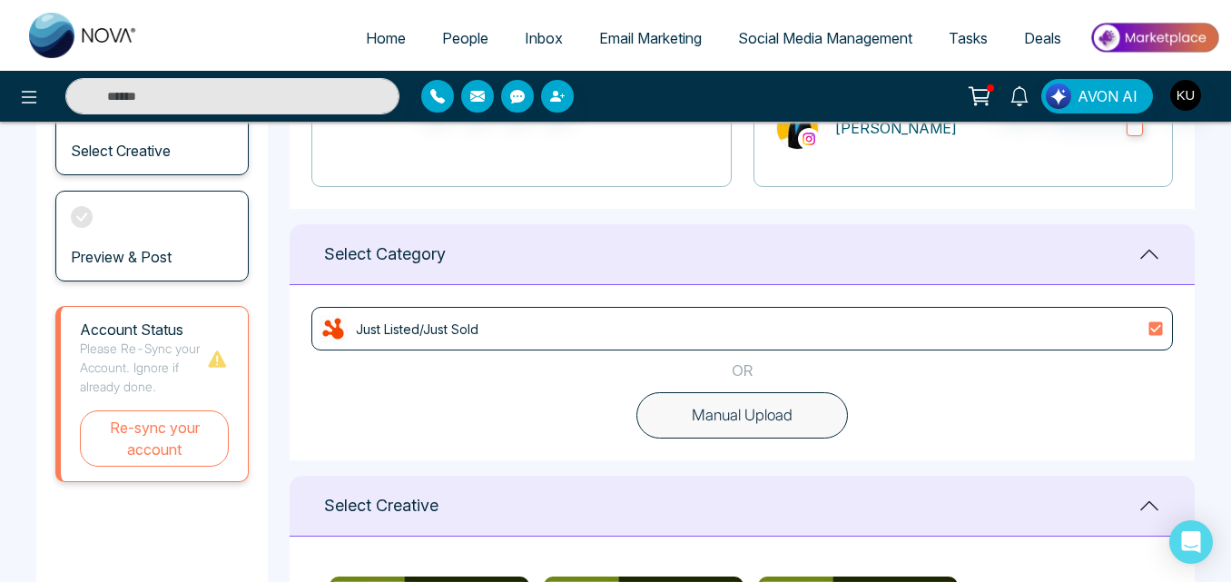
click at [725, 404] on button "Manual Upload" at bounding box center [742, 415] width 212 height 47
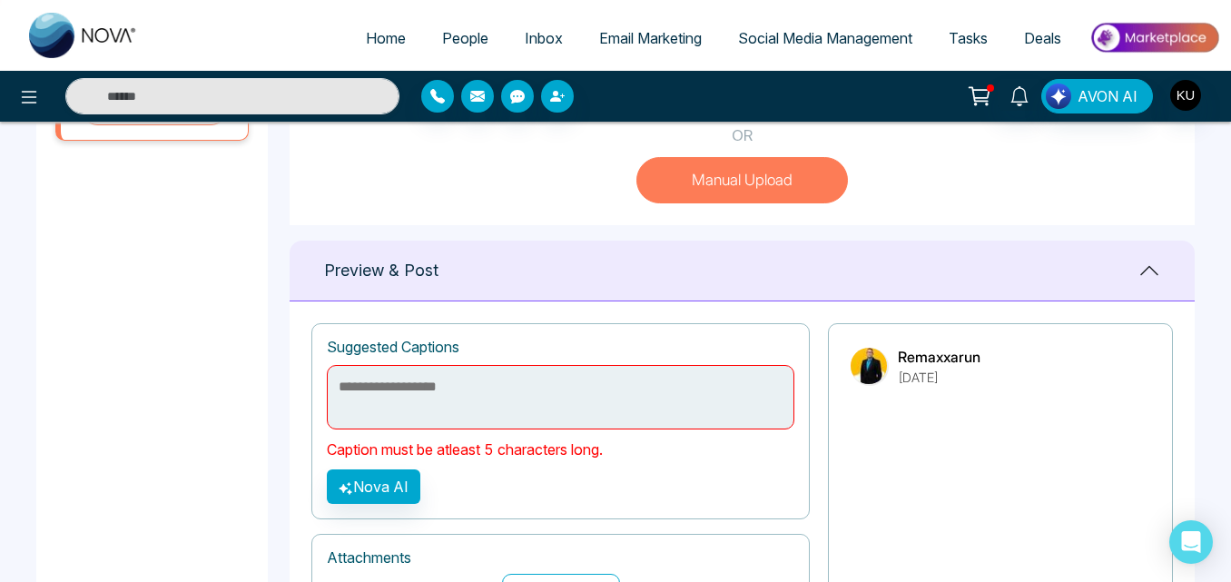
scroll to position [626, 0]
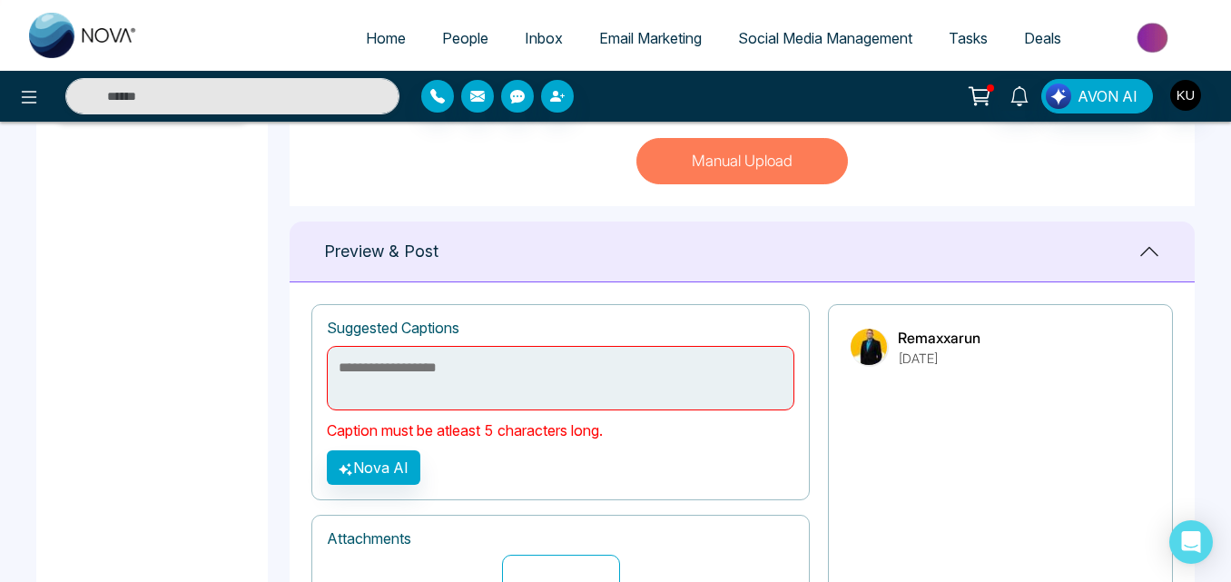
click at [380, 360] on textarea at bounding box center [561, 378] width 468 height 64
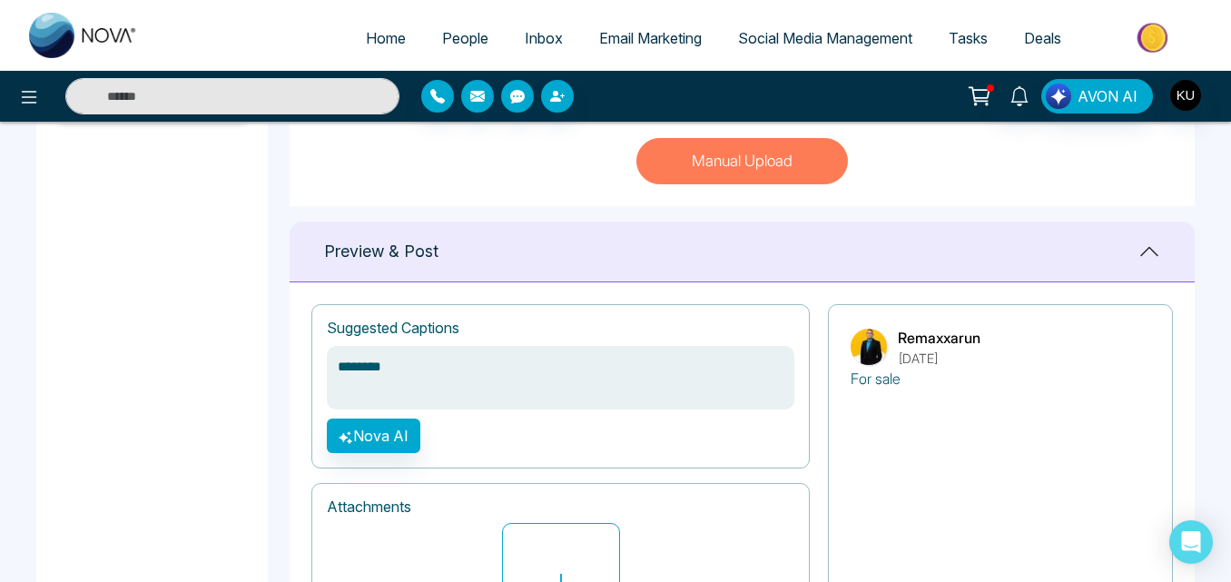
type textarea "********"
click at [581, 426] on div "**********" at bounding box center [560, 386] width 498 height 164
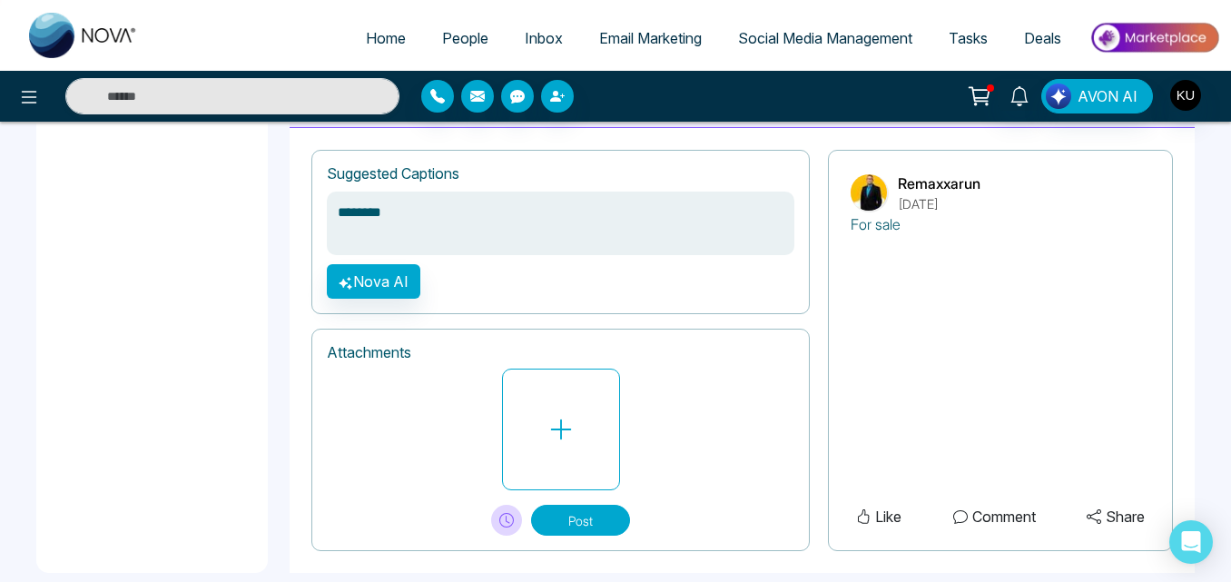
scroll to position [807, 0]
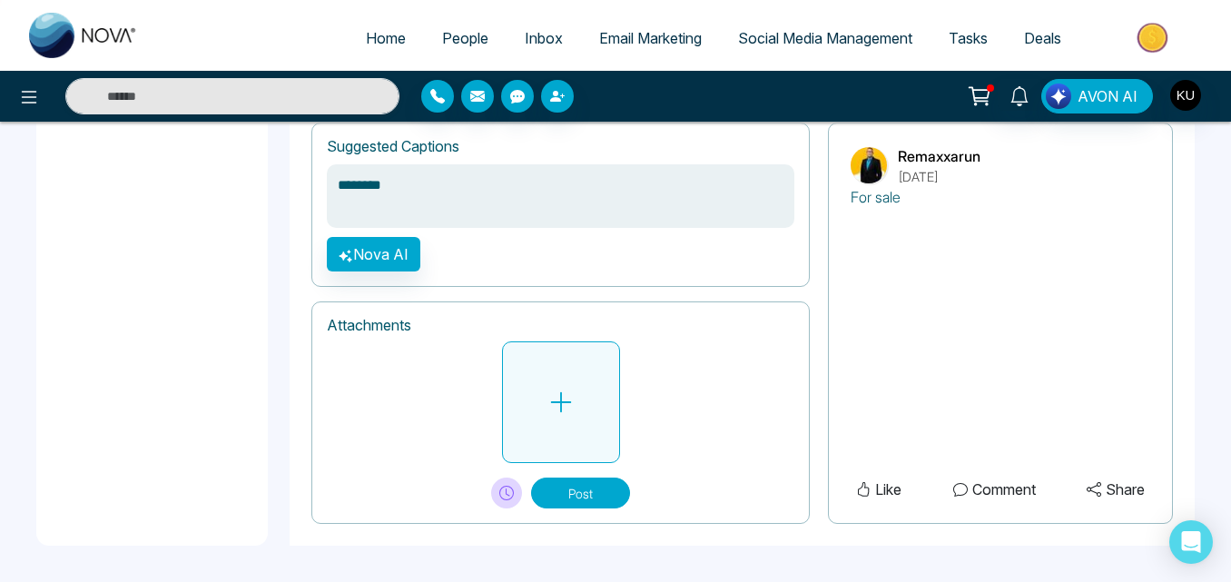
click at [563, 403] on icon at bounding box center [560, 402] width 21 height 21
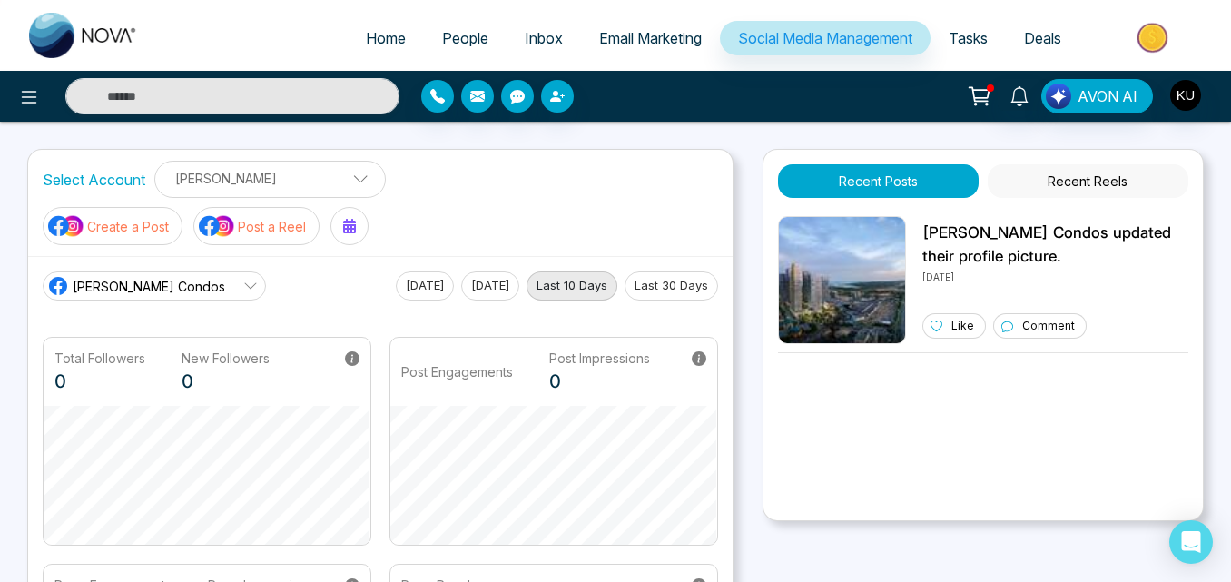
click at [370, 38] on span "Home" at bounding box center [386, 38] width 40 height 18
select select "*"
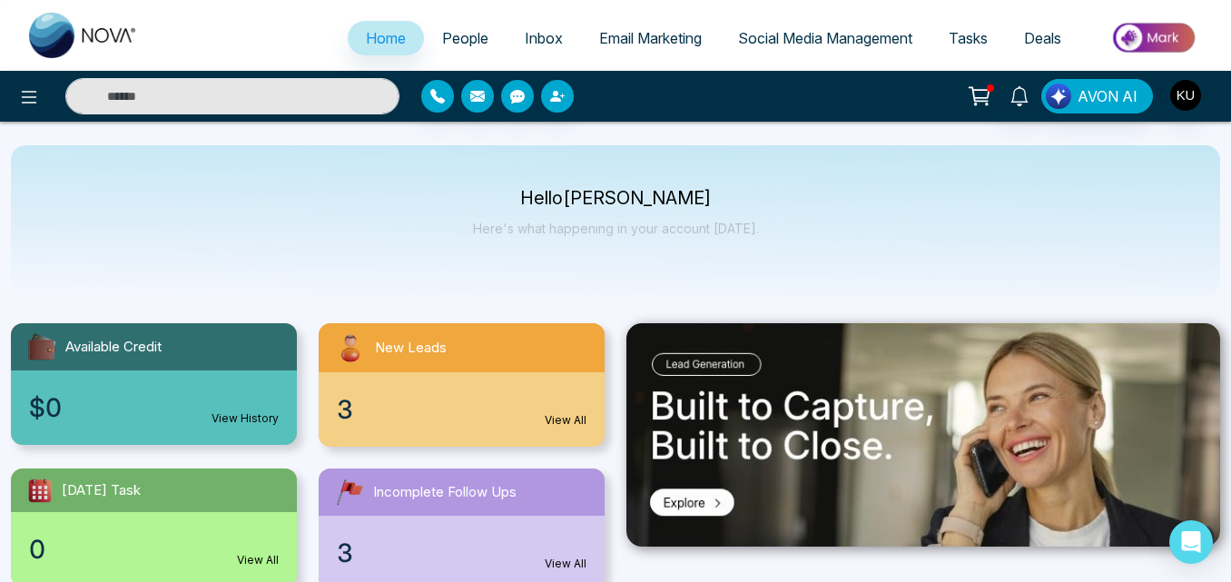
click at [980, 100] on icon at bounding box center [979, 96] width 25 height 25
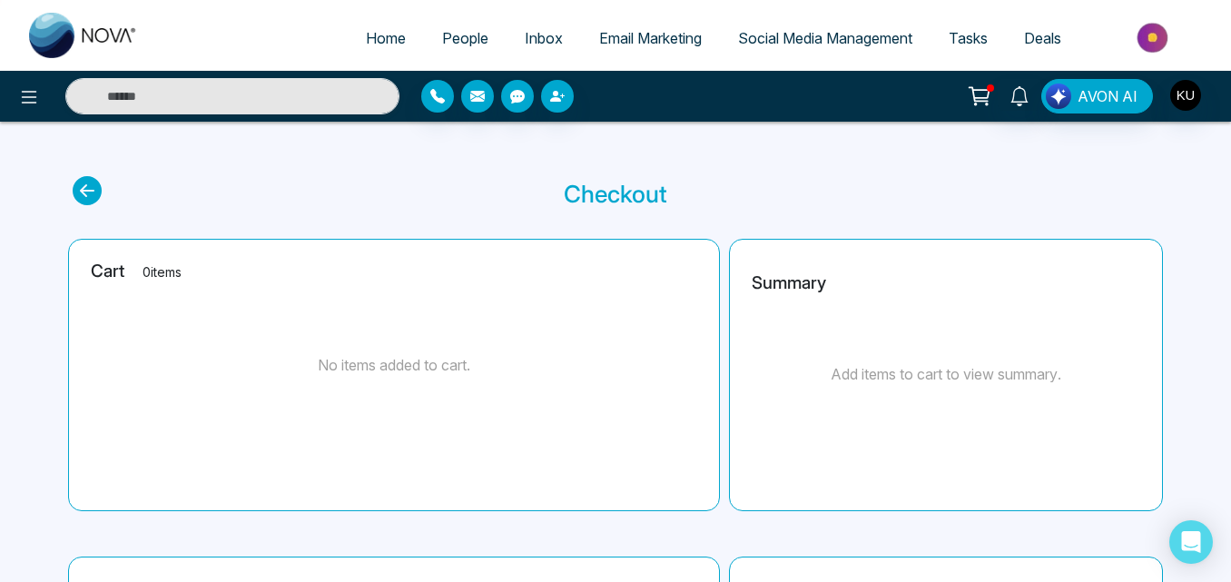
click at [900, 170] on main "Checkout Cart 0 items No items added to cart. Summary Add items to cart to view…" at bounding box center [615, 579] width 1231 height 914
select select "*"
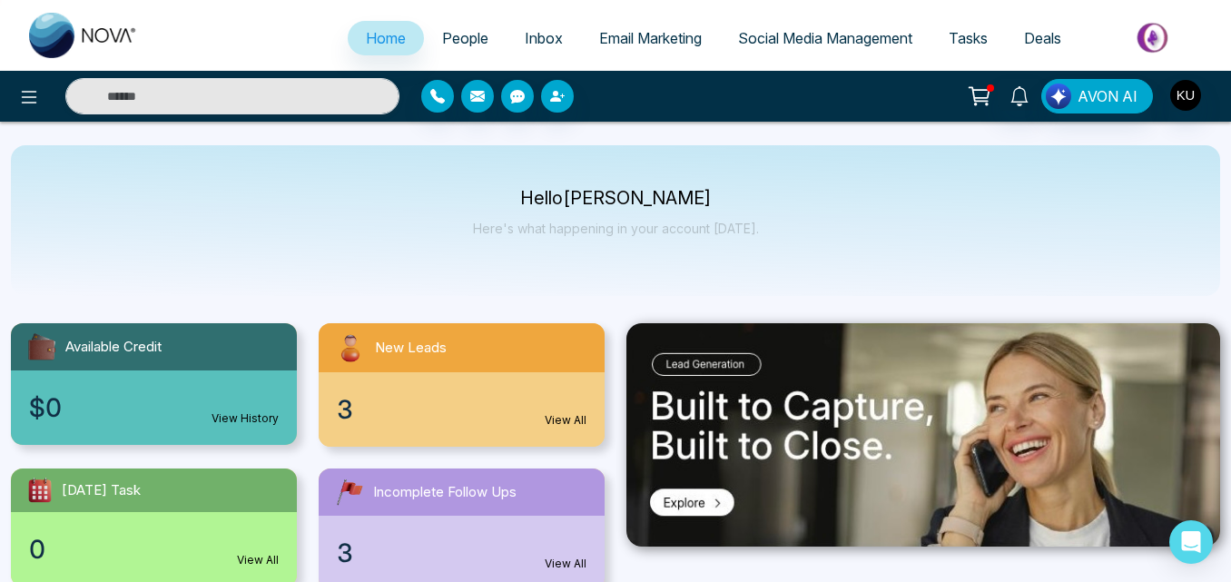
click at [421, 387] on div "3 View All" at bounding box center [462, 409] width 286 height 74
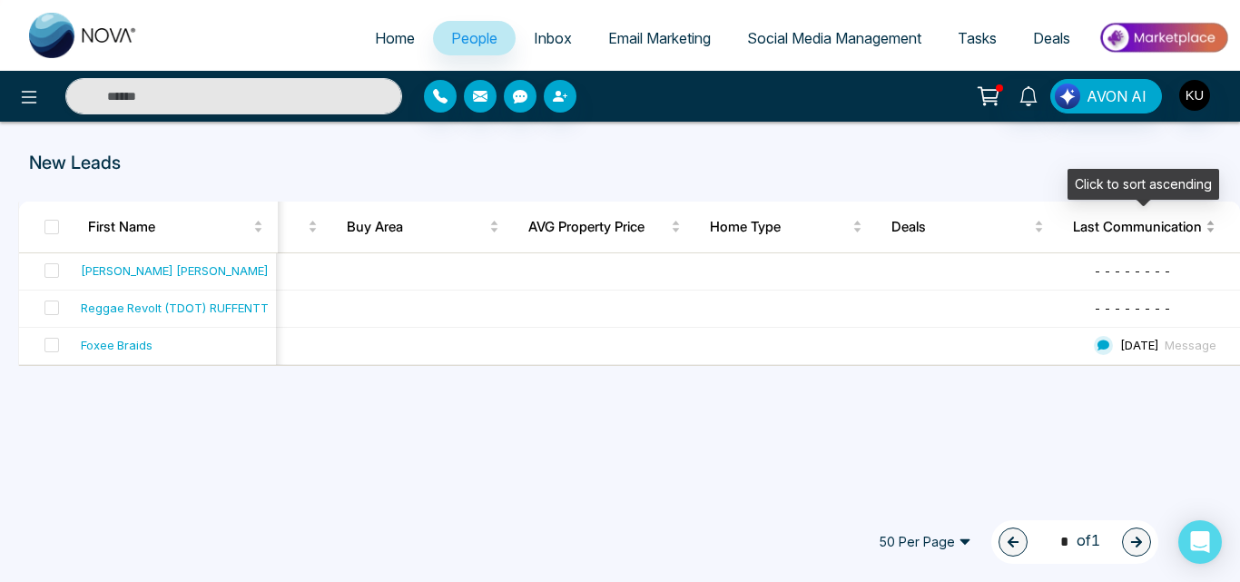
click at [1210, 222] on div "Last Communication" at bounding box center [1143, 227] width 140 height 22
